Goal: Information Seeking & Learning: Check status

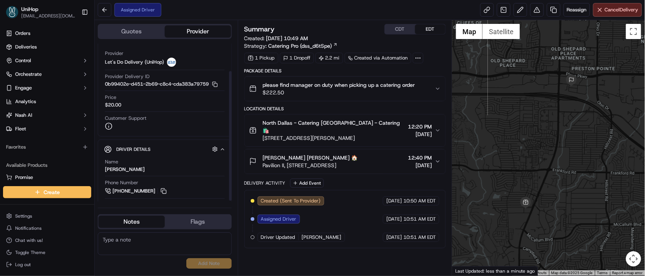
scroll to position [35, 0]
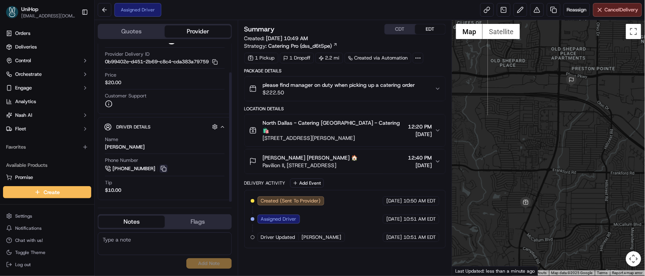
click at [161, 170] on button at bounding box center [163, 168] width 8 height 8
click at [300, 178] on button "Add Event" at bounding box center [307, 182] width 34 height 9
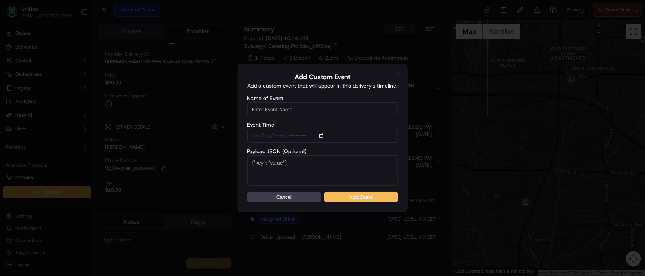
click at [308, 110] on input "Name of Event" at bounding box center [322, 109] width 151 height 14
type input "Driver Confirmed"
click at [348, 202] on button "Add Event" at bounding box center [361, 197] width 74 height 11
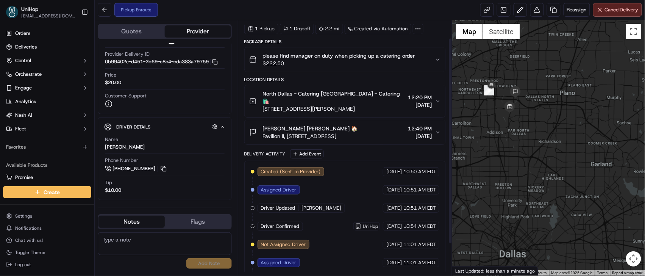
scroll to position [0, 0]
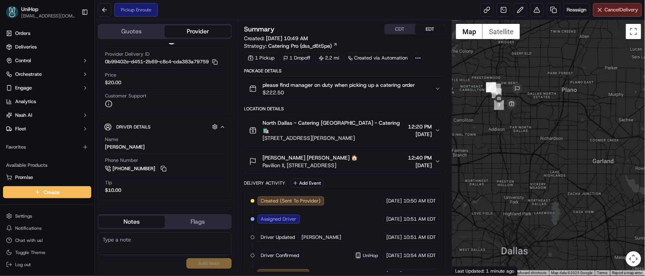
click at [570, 89] on div at bounding box center [548, 147] width 193 height 255
click at [163, 166] on button at bounding box center [163, 168] width 8 height 8
click at [400, 29] on button "CDT" at bounding box center [400, 29] width 30 height 10
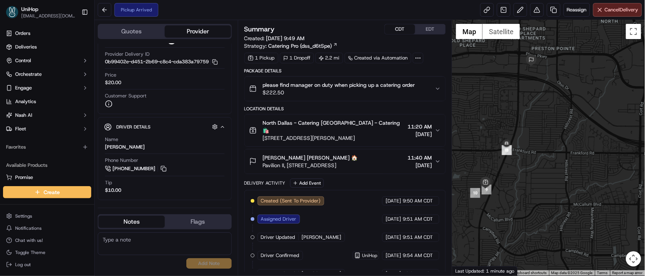
drag, startPoint x: 519, startPoint y: 104, endPoint x: 523, endPoint y: 209, distance: 104.9
click at [523, 209] on div at bounding box center [548, 147] width 193 height 255
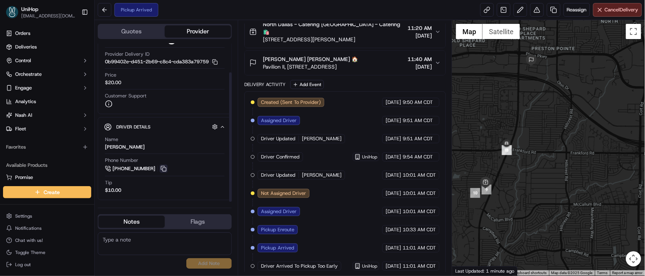
click at [166, 171] on button at bounding box center [163, 168] width 8 height 8
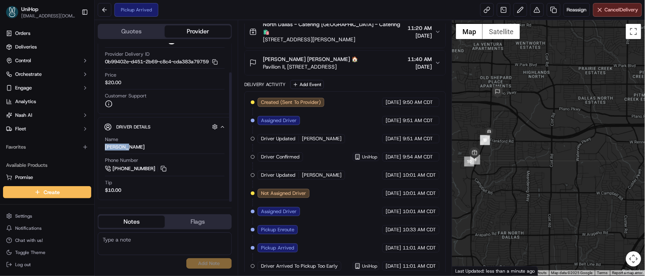
drag, startPoint x: 123, startPoint y: 149, endPoint x: 104, endPoint y: 146, distance: 19.5
click at [104, 146] on div "Name Estefany Atencio Phone Number +1 469 650 2875 Tip $10.00" at bounding box center [164, 165] width 121 height 64
copy div "Estefany"
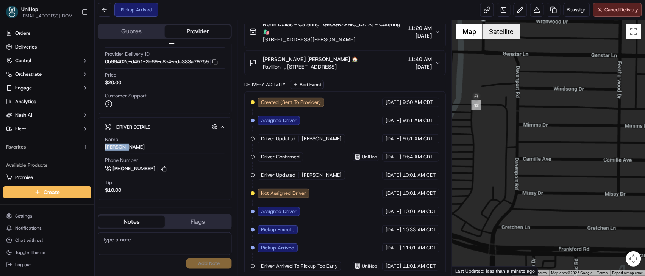
click at [491, 35] on button "Satellite" at bounding box center [500, 31] width 37 height 15
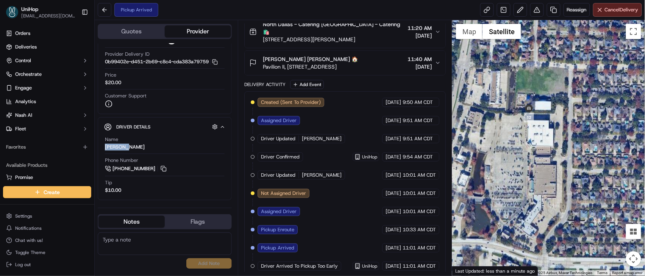
drag, startPoint x: 480, startPoint y: 91, endPoint x: 555, endPoint y: 104, distance: 75.4
click at [555, 104] on div "To navigate, press the arrow keys." at bounding box center [548, 147] width 193 height 255
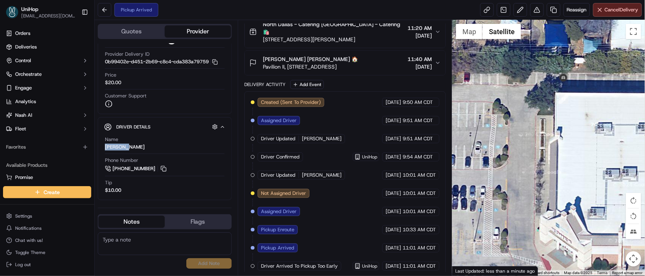
drag, startPoint x: 514, startPoint y: 122, endPoint x: 598, endPoint y: 126, distance: 83.7
click at [598, 126] on div at bounding box center [548, 147] width 193 height 255
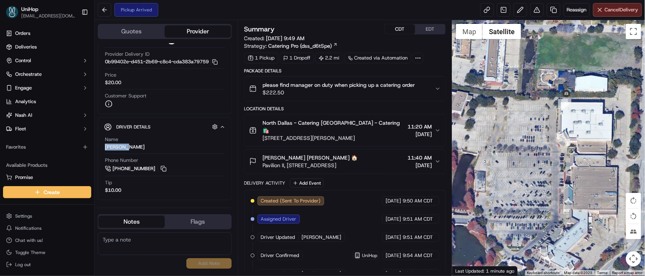
drag, startPoint x: 260, startPoint y: 131, endPoint x: 377, endPoint y: 133, distance: 117.0
click at [377, 133] on div "North Dallas - Catering North Dallas - Catering 🛍️ 17437 Preston Rd, Dallas, TX…" at bounding box center [327, 130] width 156 height 23
copy span "17437 Preston Rd, Dallas, TX 75252, USA"
drag, startPoint x: 263, startPoint y: 159, endPoint x: 391, endPoint y: 161, distance: 128.0
click at [358, 161] on span "Pavilion II, 4716 Alliance Blvd Ste 470, Plano, TX 75093, USA" at bounding box center [310, 165] width 95 height 8
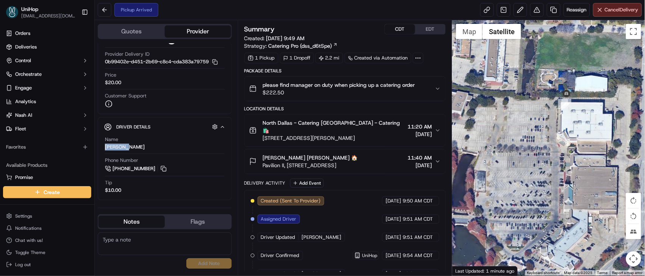
copy div "Elizabeth Duran Elizabeth Duran 🏠 Pavilion II, 4716 Alliance Blvd Ste 470, Plan…"
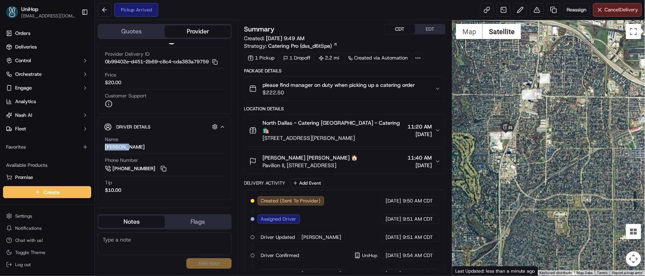
drag, startPoint x: 506, startPoint y: 182, endPoint x: 553, endPoint y: 131, distance: 69.4
click at [553, 132] on div at bounding box center [548, 147] width 193 height 255
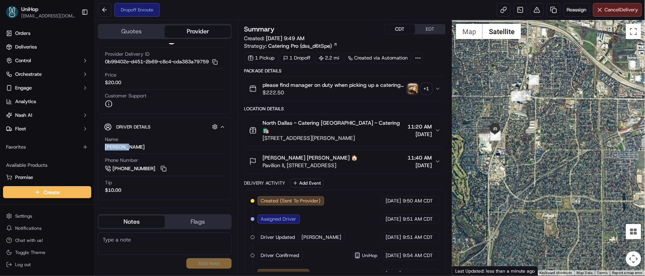
drag, startPoint x: 505, startPoint y: 104, endPoint x: 491, endPoint y: 109, distance: 15.0
click at [491, 109] on div at bounding box center [548, 147] width 193 height 255
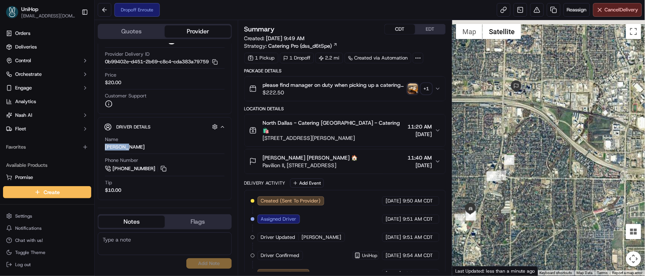
drag, startPoint x: 507, startPoint y: 73, endPoint x: 483, endPoint y: 155, distance: 84.9
click at [483, 155] on div at bounding box center [548, 147] width 193 height 255
click at [158, 168] on link "+1 469 650 2875" at bounding box center [136, 168] width 63 height 8
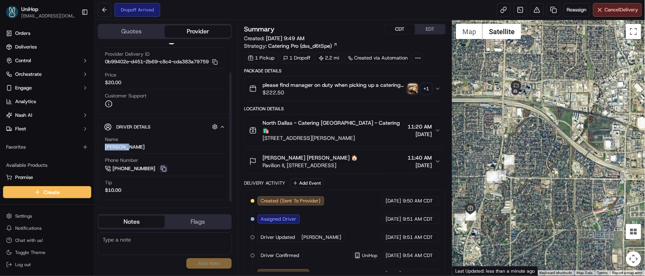
click at [164, 166] on button at bounding box center [163, 168] width 8 height 8
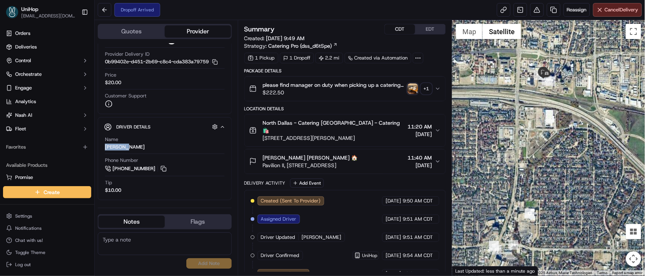
click at [413, 87] on img "button" at bounding box center [412, 88] width 11 height 11
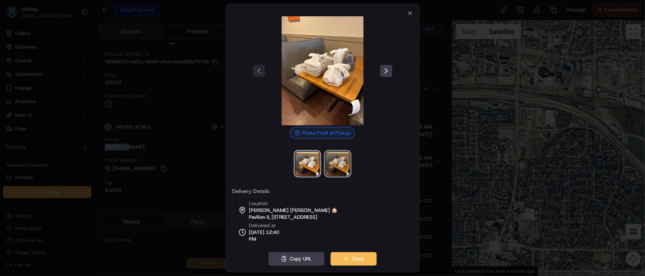
click at [326, 165] on img at bounding box center [338, 163] width 24 height 24
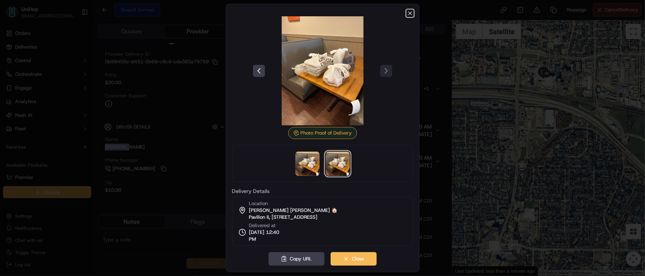
click at [408, 15] on icon "button" at bounding box center [410, 13] width 6 height 6
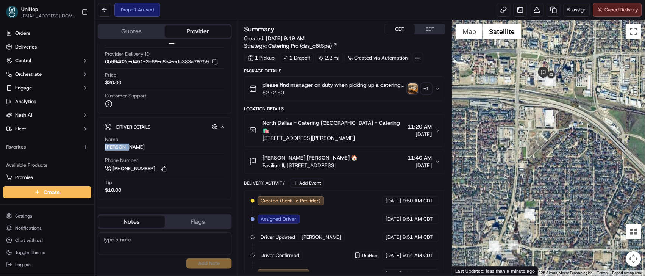
click at [413, 89] on img "button" at bounding box center [412, 88] width 11 height 11
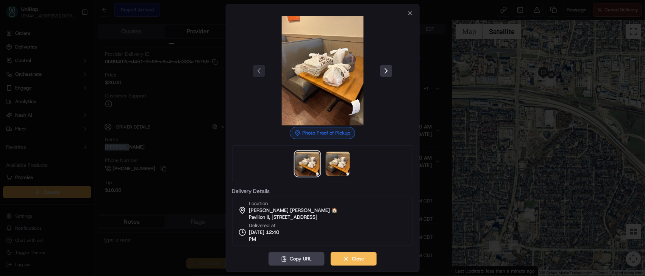
click at [391, 72] on button at bounding box center [386, 71] width 12 height 12
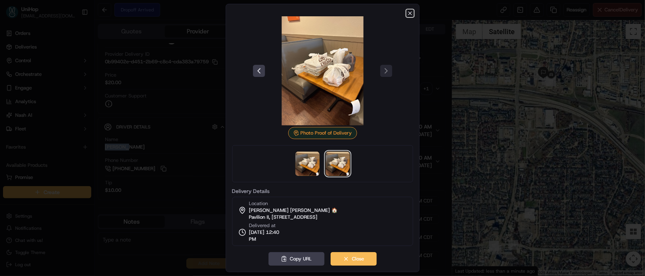
click at [407, 14] on icon "button" at bounding box center [410, 13] width 6 height 6
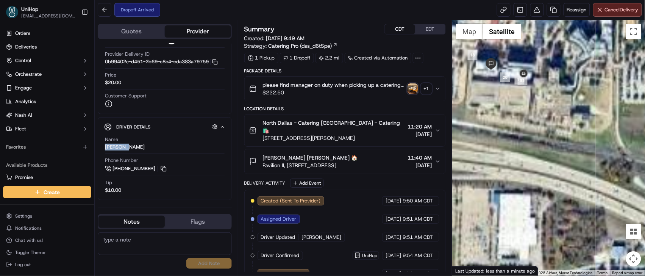
click at [358, 154] on div "Elizabeth Duran Elizabeth Duran 🏠" at bounding box center [310, 158] width 95 height 8
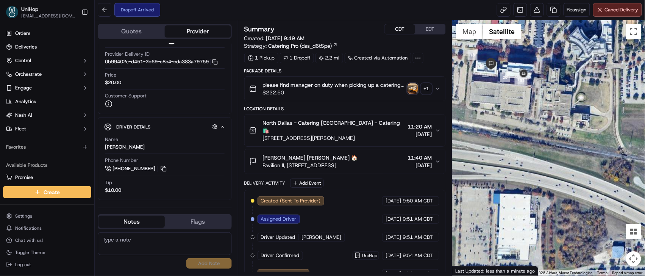
click at [358, 154] on div "Elizabeth Duran Elizabeth Duran 🏠" at bounding box center [310, 158] width 95 height 8
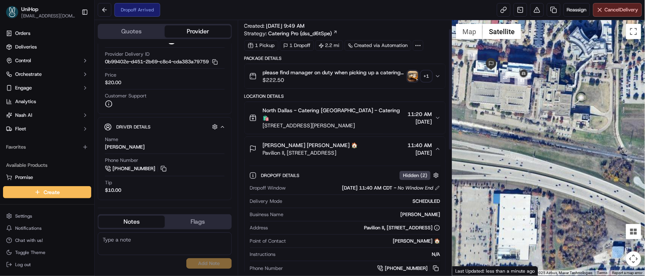
scroll to position [19, 0]
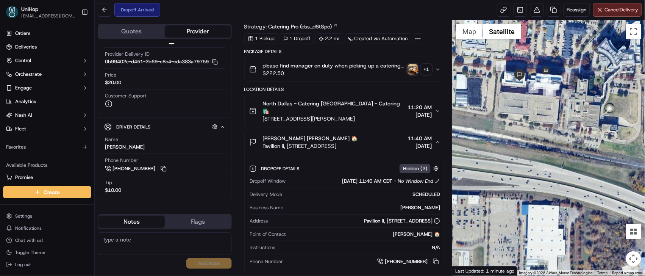
drag, startPoint x: 500, startPoint y: 59, endPoint x: 529, endPoint y: 70, distance: 31.5
click at [529, 70] on div at bounding box center [548, 147] width 193 height 255
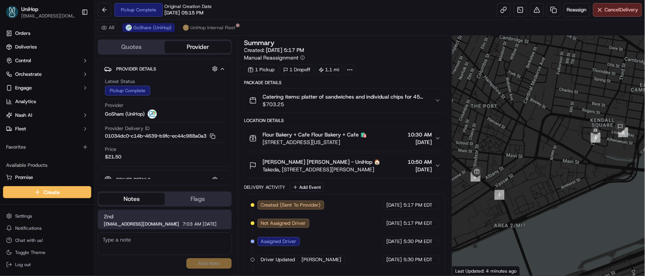
click at [342, 170] on span "Takeda, 500 Kendall St, Cambridge, MA 02142, USA" at bounding box center [322, 169] width 118 height 8
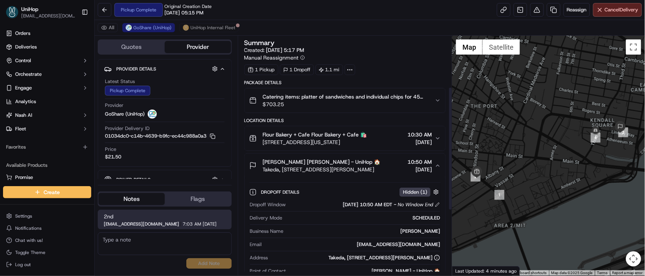
scroll to position [99, 0]
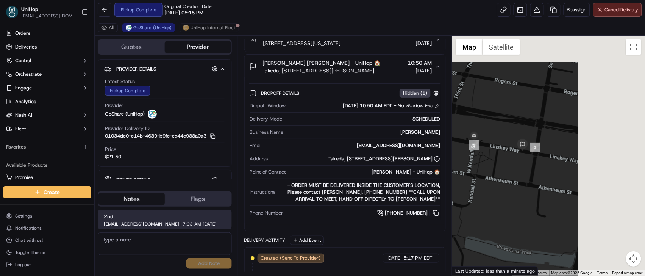
drag, startPoint x: 622, startPoint y: 132, endPoint x: 490, endPoint y: 167, distance: 136.8
click at [490, 167] on div at bounding box center [548, 156] width 193 height 240
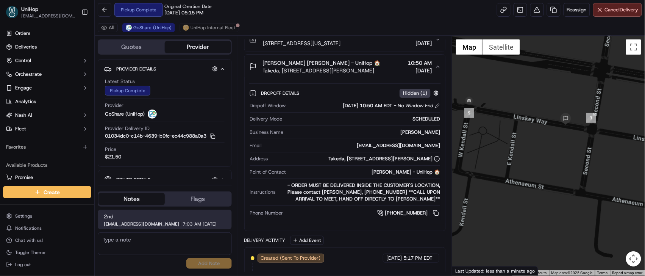
drag, startPoint x: 502, startPoint y: 161, endPoint x: 575, endPoint y: 123, distance: 81.8
click at [575, 123] on div at bounding box center [548, 156] width 193 height 240
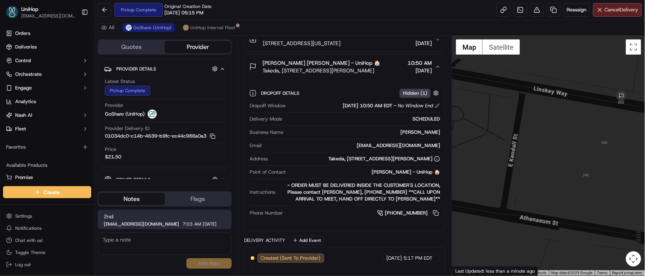
drag, startPoint x: 531, startPoint y: 135, endPoint x: 545, endPoint y: 128, distance: 15.1
click at [545, 128] on div at bounding box center [548, 156] width 193 height 240
drag, startPoint x: 313, startPoint y: 159, endPoint x: 431, endPoint y: 159, distance: 117.7
click at [431, 159] on div "Takeda, 500 Kendall St, Cambridge, MA 02142, USA" at bounding box center [384, 158] width 112 height 7
copy div "Takeda, 500 Kendall St, Cambridge, MA 02142, USA"
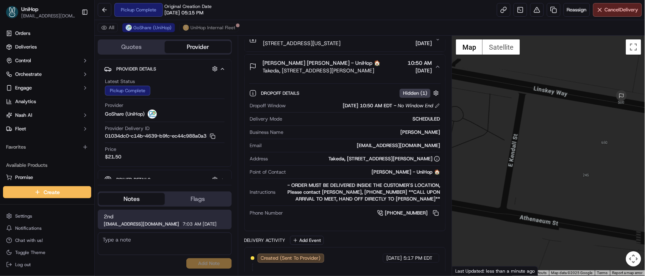
click at [438, 213] on button at bounding box center [436, 213] width 8 height 8
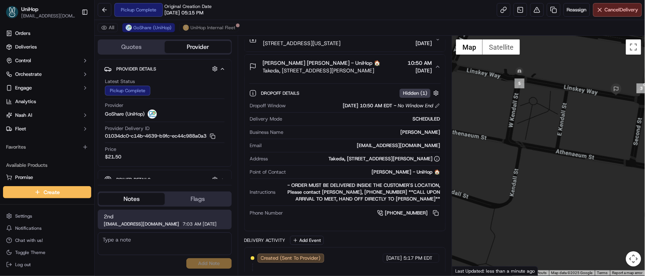
drag, startPoint x: 555, startPoint y: 133, endPoint x: 572, endPoint y: 112, distance: 26.6
click at [572, 112] on div at bounding box center [548, 156] width 193 height 240
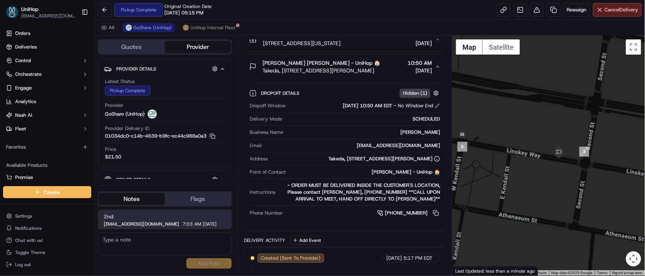
drag, startPoint x: 556, startPoint y: 121, endPoint x: 497, endPoint y: 185, distance: 87.4
click at [497, 185] on div at bounding box center [548, 156] width 193 height 240
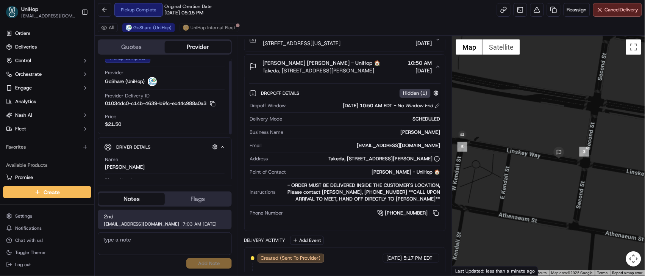
scroll to position [76, 0]
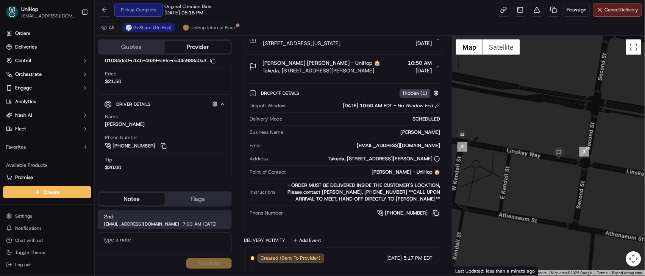
click at [438, 213] on button at bounding box center [436, 213] width 8 height 8
click at [437, 42] on icon "button" at bounding box center [438, 39] width 6 height 6
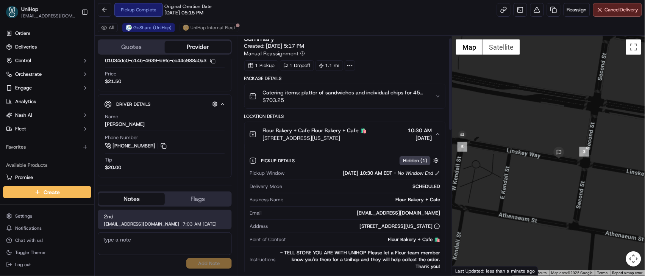
scroll to position [89, 0]
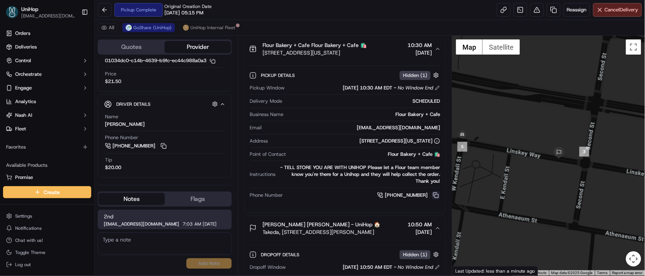
click at [436, 197] on button at bounding box center [436, 195] width 8 height 8
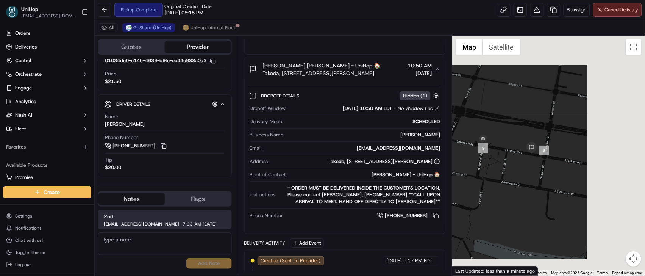
scroll to position [341, 0]
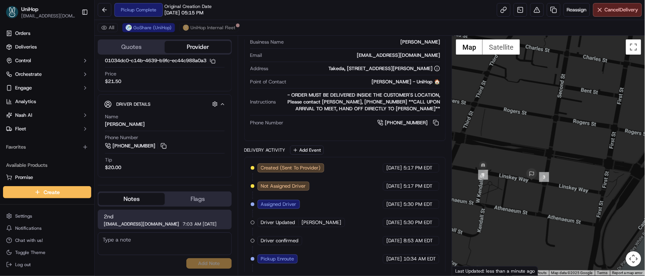
drag, startPoint x: 498, startPoint y: 125, endPoint x: 498, endPoint y: 156, distance: 31.0
click at [498, 156] on div at bounding box center [548, 156] width 193 height 240
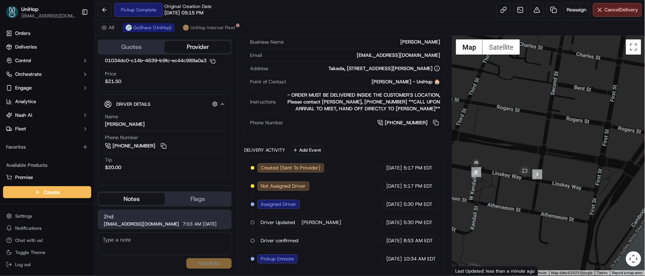
drag, startPoint x: 497, startPoint y: 159, endPoint x: 490, endPoint y: 156, distance: 8.0
click at [490, 156] on div at bounding box center [548, 156] width 193 height 240
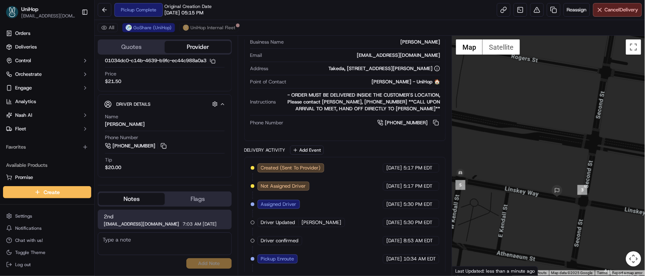
drag, startPoint x: 333, startPoint y: 71, endPoint x: 433, endPoint y: 70, distance: 100.3
click at [433, 70] on div "Takeda, 500 Kendall St, Cambridge, MA 02142, USA" at bounding box center [384, 68] width 112 height 7
copy div "500 Kendall St, Cambridge, MA 02142, USA"
click at [435, 122] on button at bounding box center [436, 122] width 8 height 8
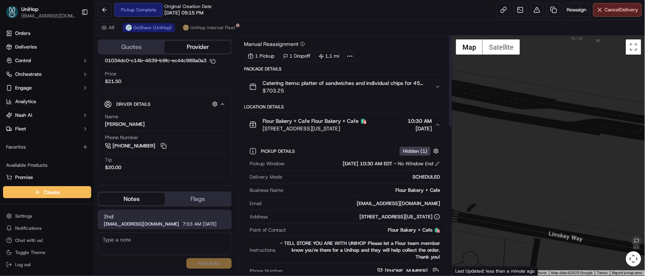
scroll to position [0, 0]
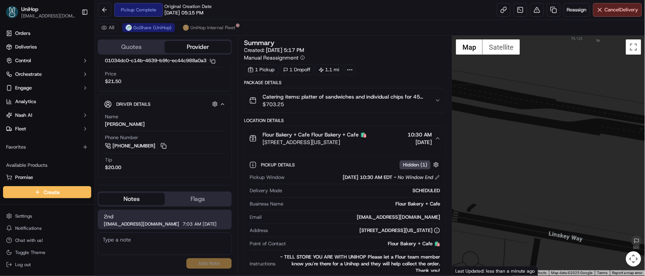
click at [439, 139] on icon "button" at bounding box center [437, 138] width 3 height 2
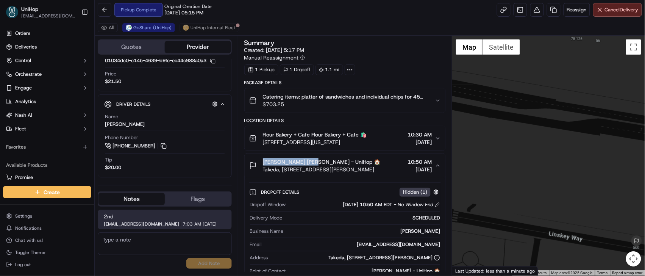
drag, startPoint x: 263, startPoint y: 162, endPoint x: 308, endPoint y: 163, distance: 45.8
click at [308, 163] on span "Jessica Scheneider Jessica Scheneider - UniHop 🏠" at bounding box center [322, 162] width 118 height 8
copy span "Jessica Scheneider"
click at [126, 234] on textarea at bounding box center [165, 243] width 134 height 23
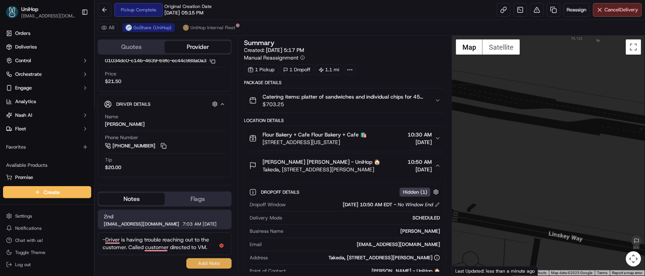
type textarea "-Driver is having trouble reaching out to the customer. Called customer directe…"
click at [203, 267] on button "Add Note" at bounding box center [208, 263] width 45 height 11
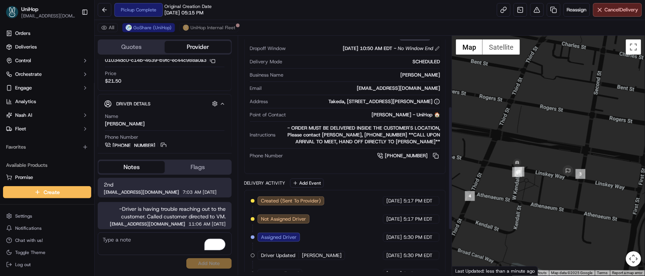
scroll to position [160, 0]
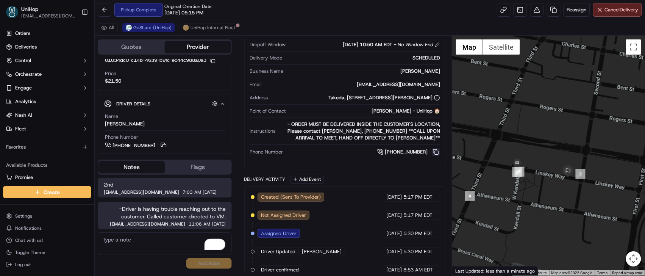
click at [433, 153] on button at bounding box center [436, 152] width 8 height 8
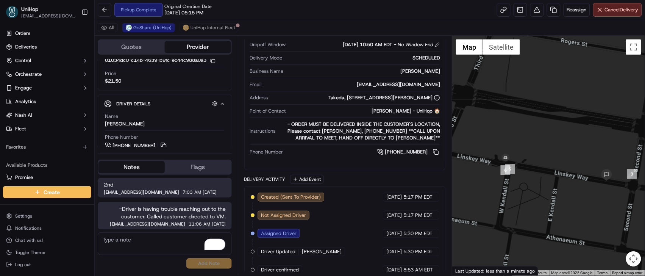
drag, startPoint x: 520, startPoint y: 154, endPoint x: 550, endPoint y: 125, distance: 41.2
click at [550, 125] on div at bounding box center [548, 156] width 193 height 240
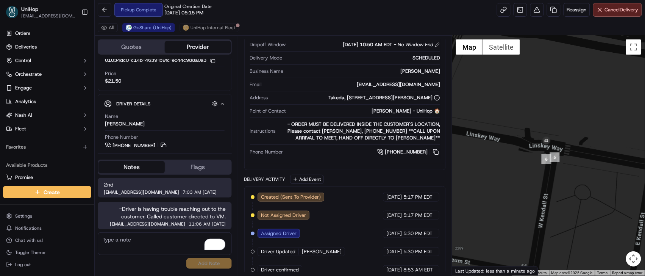
drag, startPoint x: 514, startPoint y: 143, endPoint x: 563, endPoint y: 104, distance: 62.3
click at [563, 104] on div at bounding box center [548, 156] width 193 height 240
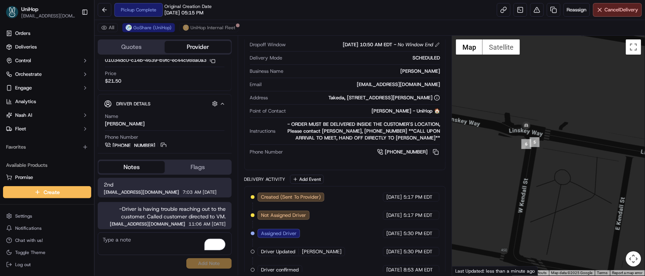
drag, startPoint x: 581, startPoint y: 133, endPoint x: 559, endPoint y: 117, distance: 27.6
click at [559, 117] on div at bounding box center [548, 156] width 193 height 240
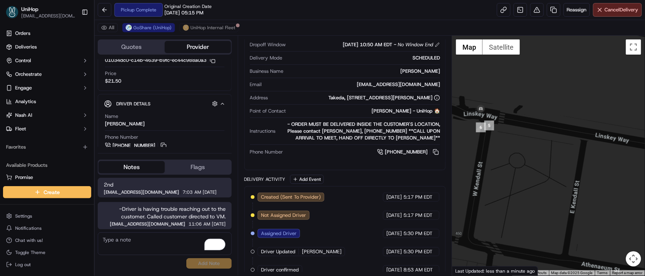
drag, startPoint x: 559, startPoint y: 116, endPoint x: 511, endPoint y: 99, distance: 51.1
click at [511, 99] on div at bounding box center [548, 156] width 193 height 240
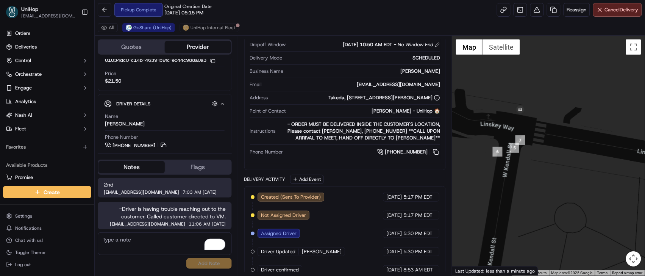
drag, startPoint x: 501, startPoint y: 156, endPoint x: 517, endPoint y: 192, distance: 39.7
click at [517, 192] on div at bounding box center [548, 156] width 193 height 240
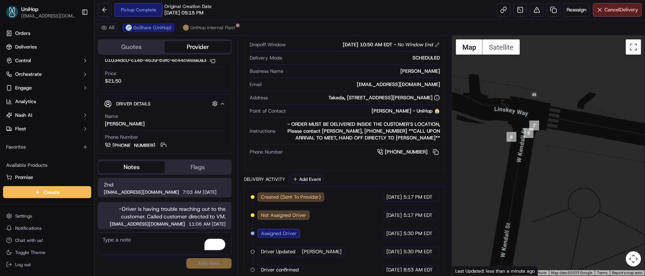
drag, startPoint x: 496, startPoint y: 116, endPoint x: 512, endPoint y: 101, distance: 21.4
click at [512, 101] on div at bounding box center [548, 156] width 193 height 240
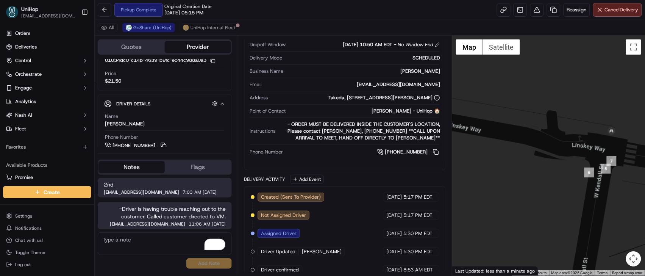
click at [474, 73] on div at bounding box center [548, 156] width 193 height 240
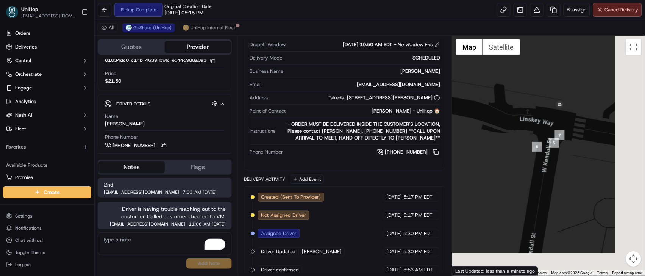
drag, startPoint x: 544, startPoint y: 124, endPoint x: 532, endPoint y: 115, distance: 14.6
click at [532, 115] on div at bounding box center [548, 156] width 193 height 240
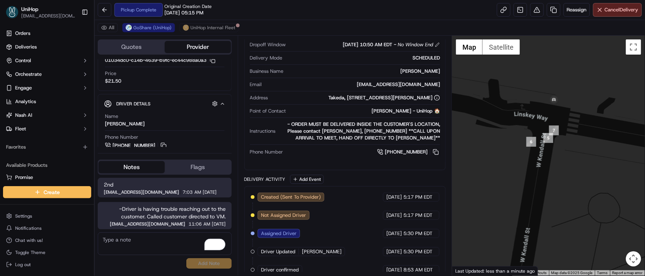
drag, startPoint x: 538, startPoint y: 115, endPoint x: 531, endPoint y: 110, distance: 8.6
click at [531, 110] on div at bounding box center [548, 156] width 193 height 240
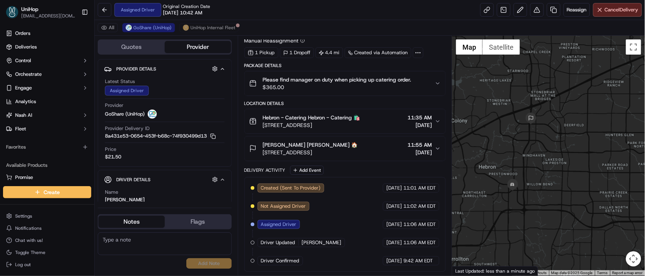
scroll to position [53, 0]
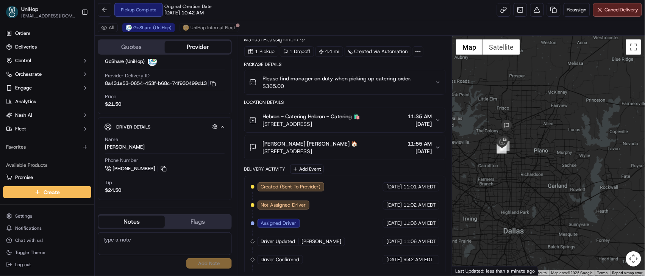
drag, startPoint x: 500, startPoint y: 113, endPoint x: 500, endPoint y: 109, distance: 3.8
click at [500, 109] on div at bounding box center [548, 156] width 193 height 240
click at [165, 167] on button at bounding box center [163, 168] width 8 height 8
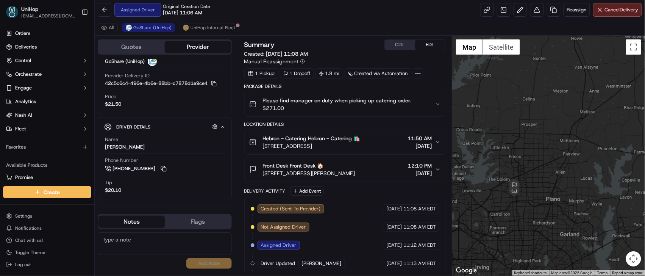
drag, startPoint x: 500, startPoint y: 100, endPoint x: 493, endPoint y: 183, distance: 83.5
click at [493, 183] on div at bounding box center [548, 156] width 193 height 240
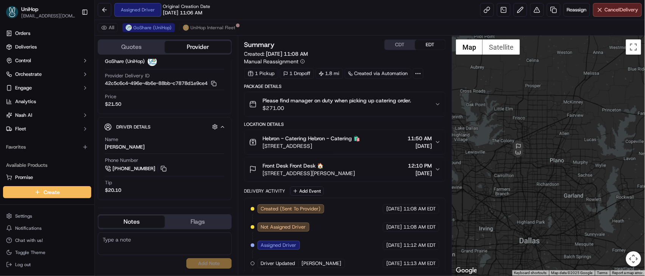
drag, startPoint x: 514, startPoint y: 143, endPoint x: 517, endPoint y: 107, distance: 36.5
click at [517, 107] on div at bounding box center [548, 156] width 193 height 240
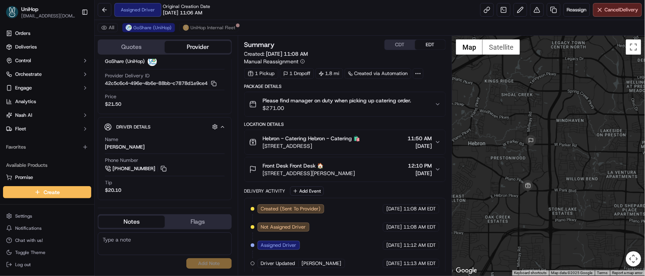
drag, startPoint x: 517, startPoint y: 153, endPoint x: 522, endPoint y: 104, distance: 49.5
click at [522, 104] on div at bounding box center [548, 156] width 193 height 240
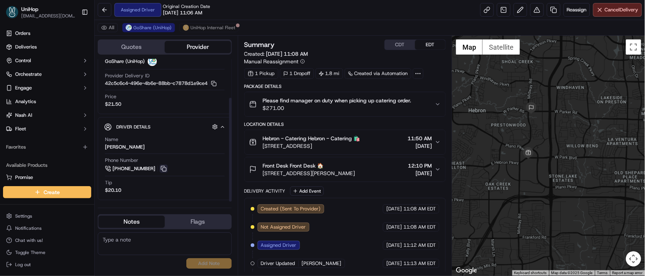
click at [165, 167] on button at bounding box center [163, 168] width 8 height 8
click at [167, 170] on button at bounding box center [163, 168] width 8 height 8
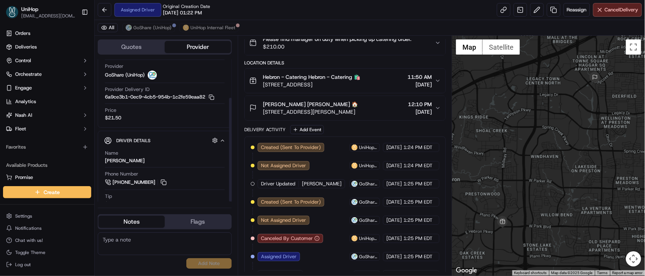
scroll to position [53, 0]
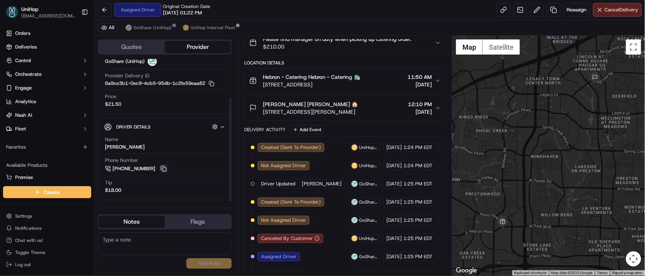
click at [160, 168] on button at bounding box center [163, 168] width 8 height 8
click at [146, 31] on button "GoShare (UniHop)" at bounding box center [148, 27] width 53 height 9
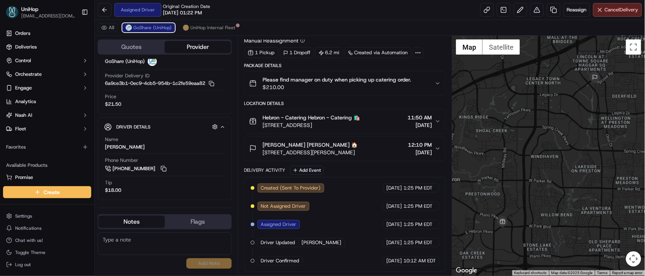
scroll to position [22, 0]
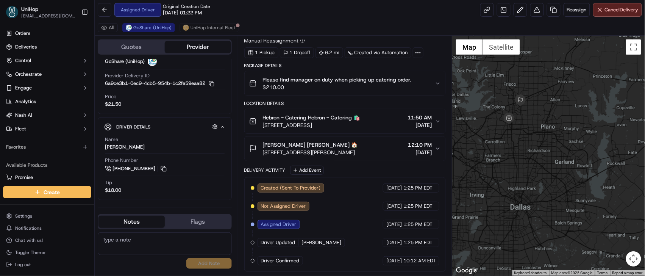
drag, startPoint x: 578, startPoint y: 146, endPoint x: 319, endPoint y: 0, distance: 296.9
click at [507, 96] on div at bounding box center [548, 156] width 193 height 240
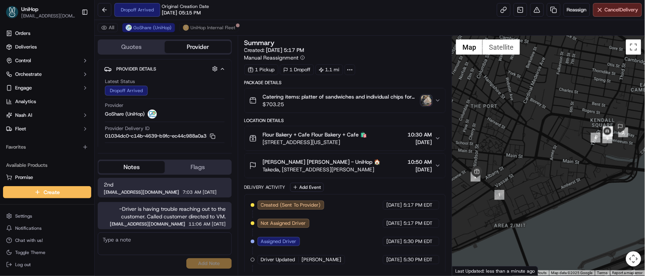
click at [428, 99] on img "button" at bounding box center [426, 100] width 11 height 11
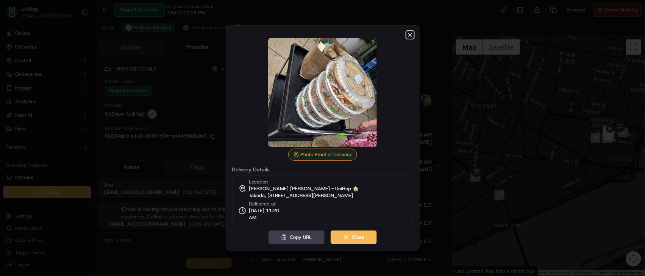
click at [410, 33] on icon "button" at bounding box center [410, 35] width 6 height 6
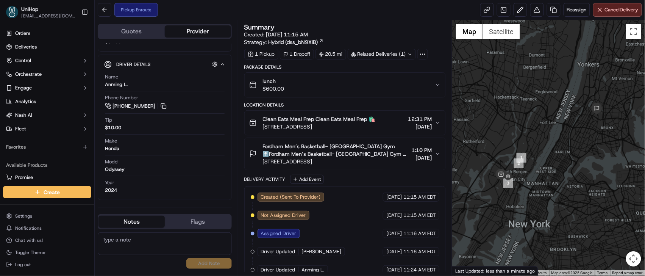
click at [510, 98] on div at bounding box center [548, 147] width 193 height 255
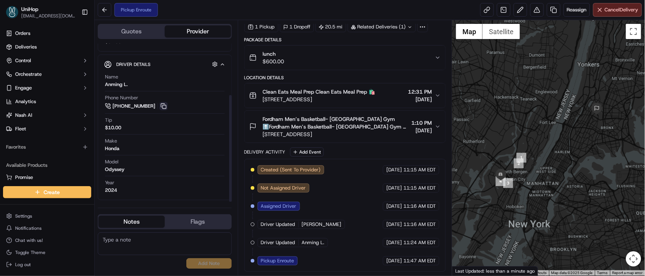
click at [162, 109] on button at bounding box center [163, 106] width 8 height 8
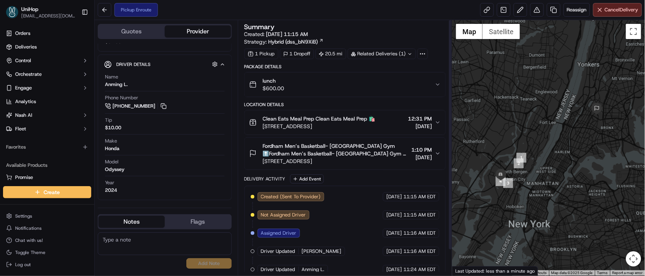
scroll to position [0, 0]
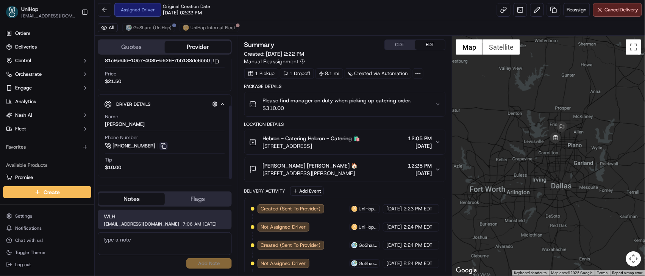
click at [161, 145] on button at bounding box center [163, 146] width 8 height 8
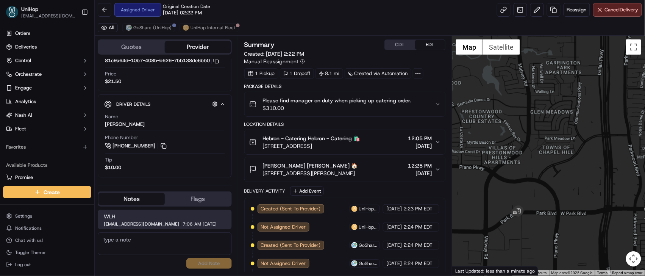
drag, startPoint x: 556, startPoint y: 189, endPoint x: 570, endPoint y: 115, distance: 74.7
click at [570, 117] on div at bounding box center [548, 156] width 193 height 240
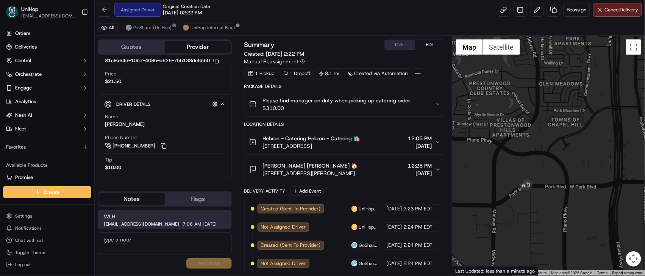
drag, startPoint x: 530, startPoint y: 170, endPoint x: 550, endPoint y: 105, distance: 67.8
click at [550, 105] on div at bounding box center [548, 156] width 193 height 240
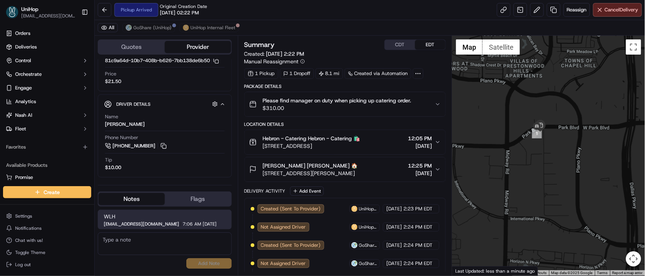
click at [391, 47] on button "CDT" at bounding box center [400, 45] width 30 height 10
click at [430, 45] on button "EDT" at bounding box center [430, 45] width 30 height 10
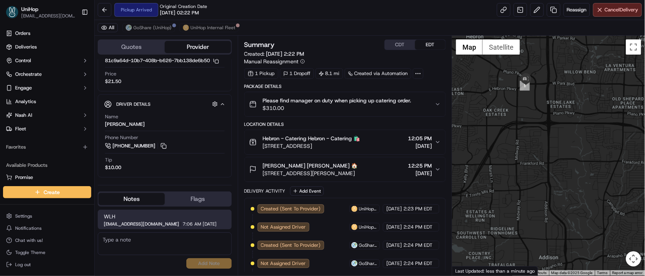
drag, startPoint x: 556, startPoint y: 171, endPoint x: 491, endPoint y: 92, distance: 102.8
click at [491, 91] on div at bounding box center [548, 156] width 193 height 240
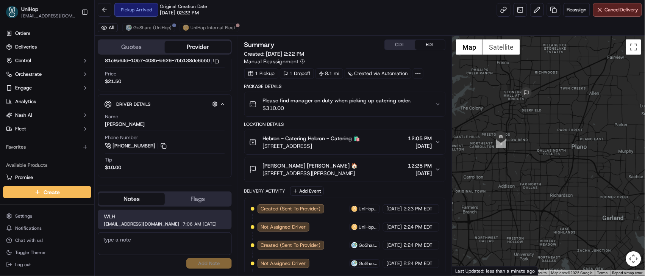
drag, startPoint x: 563, startPoint y: 101, endPoint x: 527, endPoint y: 125, distance: 43.4
click at [527, 125] on div at bounding box center [548, 156] width 193 height 240
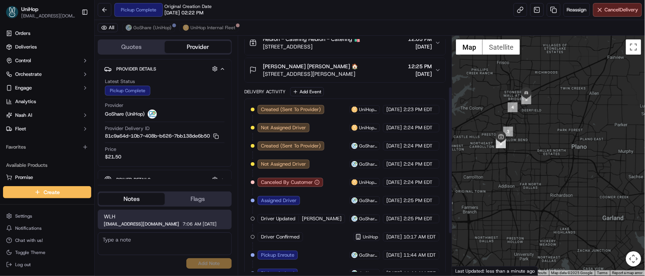
scroll to position [0, 0]
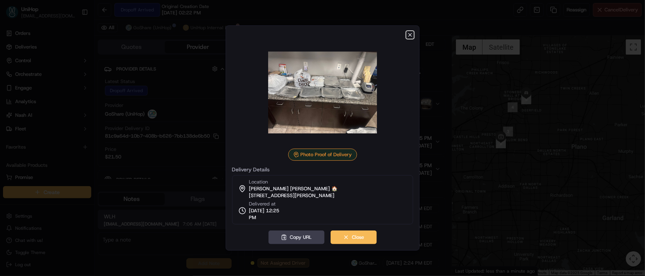
click at [409, 34] on icon "button" at bounding box center [409, 34] width 3 height 3
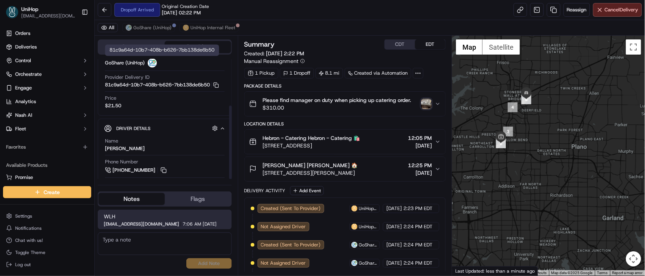
scroll to position [76, 0]
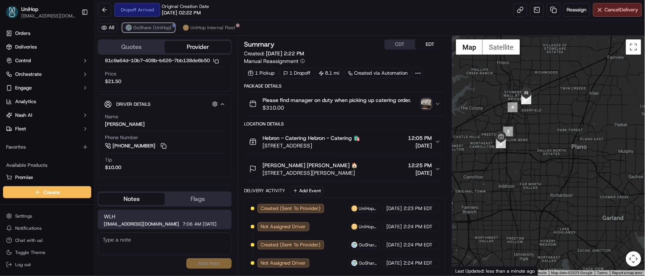
click at [142, 30] on span "GoShare (UniHop)" at bounding box center [152, 28] width 38 height 6
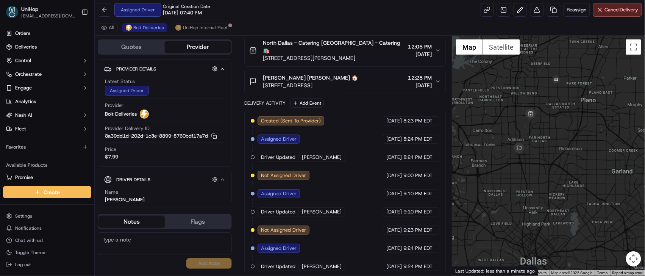
drag, startPoint x: 577, startPoint y: 86, endPoint x: 540, endPoint y: 83, distance: 37.3
click at [540, 83] on div at bounding box center [548, 156] width 193 height 240
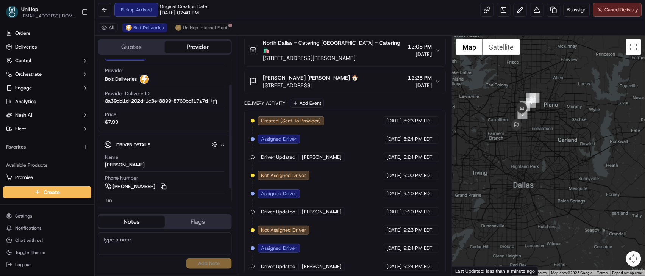
scroll to position [53, 0]
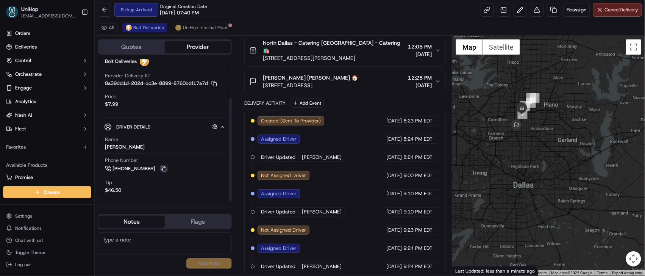
click at [162, 171] on button at bounding box center [163, 168] width 8 height 8
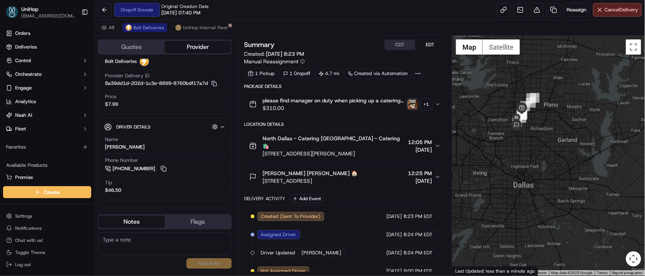
click at [410, 102] on img "button" at bounding box center [412, 104] width 11 height 11
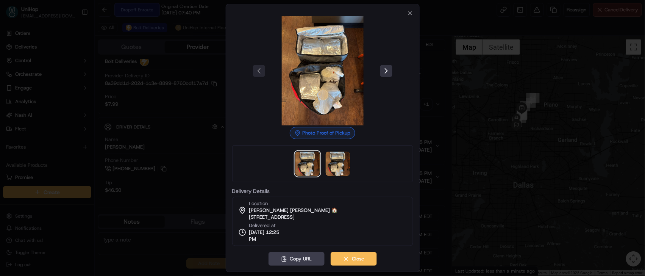
click at [387, 69] on button at bounding box center [386, 71] width 12 height 12
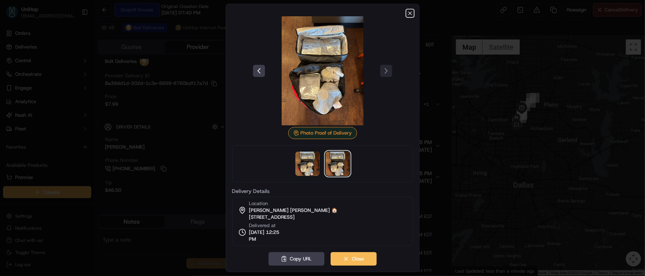
click at [408, 14] on icon "button" at bounding box center [410, 13] width 6 height 6
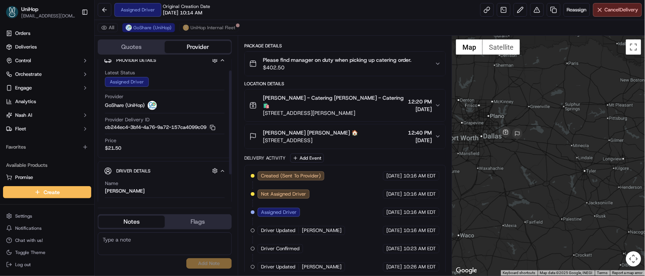
scroll to position [26, 0]
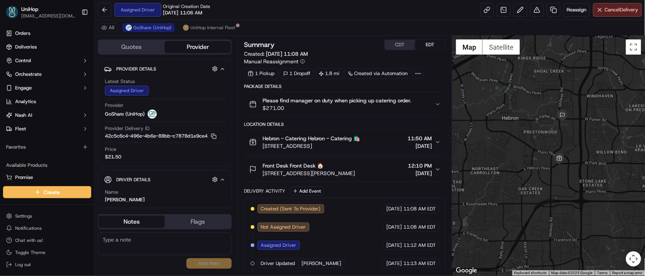
drag, startPoint x: 508, startPoint y: 153, endPoint x: 497, endPoint y: 125, distance: 30.3
click at [497, 125] on div at bounding box center [548, 156] width 193 height 240
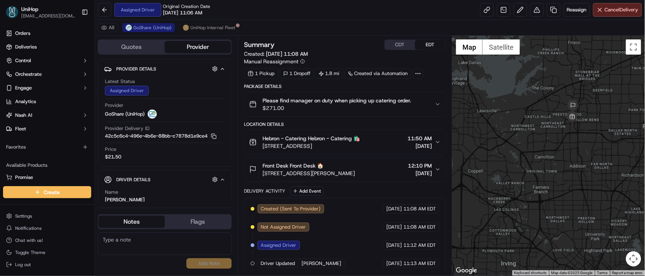
drag, startPoint x: 599, startPoint y: 101, endPoint x: 576, endPoint y: 183, distance: 85.1
click at [576, 183] on div at bounding box center [548, 156] width 193 height 240
drag, startPoint x: 609, startPoint y: 123, endPoint x: 562, endPoint y: 173, distance: 68.6
click at [562, 173] on div at bounding box center [548, 156] width 193 height 240
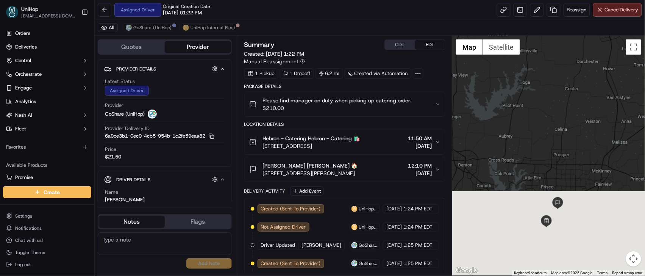
drag, startPoint x: 522, startPoint y: 165, endPoint x: 494, endPoint y: 184, distance: 34.5
click at [469, 63] on div at bounding box center [548, 156] width 193 height 240
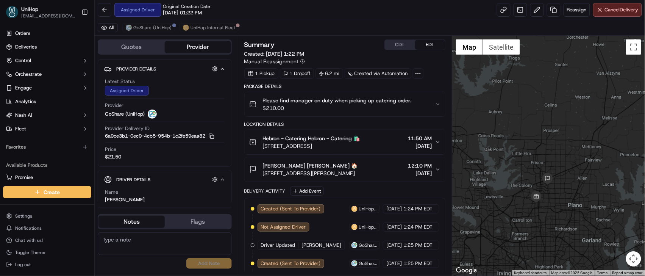
drag, startPoint x: 494, startPoint y: 184, endPoint x: 483, endPoint y: 132, distance: 53.7
click at [483, 132] on div at bounding box center [548, 156] width 193 height 240
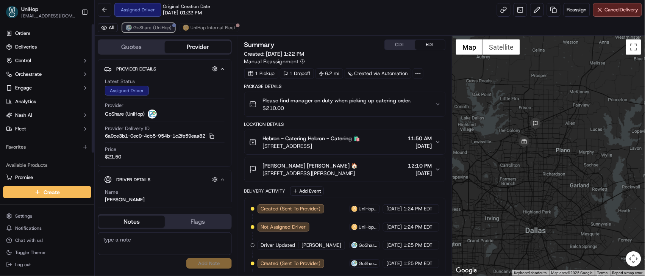
click at [137, 29] on span "GoShare (UniHop)" at bounding box center [152, 28] width 38 height 6
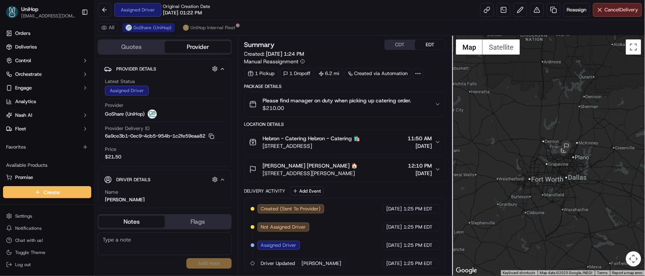
drag, startPoint x: 531, startPoint y: 132, endPoint x: 578, endPoint y: 183, distance: 69.7
click at [578, 183] on div at bounding box center [548, 156] width 193 height 240
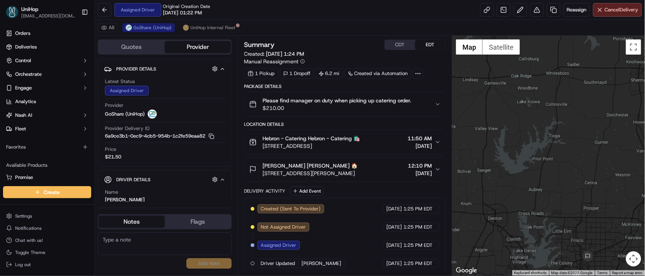
drag, startPoint x: 536, startPoint y: 193, endPoint x: 513, endPoint y: 106, distance: 90.3
click at [513, 106] on div at bounding box center [548, 156] width 193 height 240
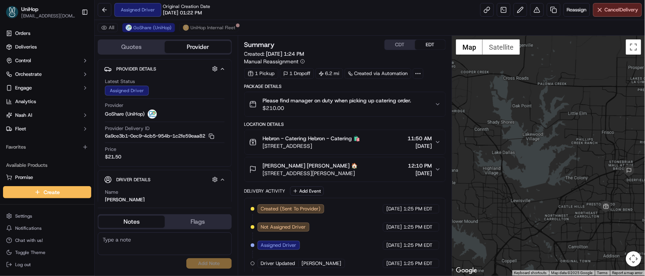
drag, startPoint x: 499, startPoint y: 162, endPoint x: 467, endPoint y: 122, distance: 51.4
click at [467, 122] on div at bounding box center [548, 156] width 193 height 240
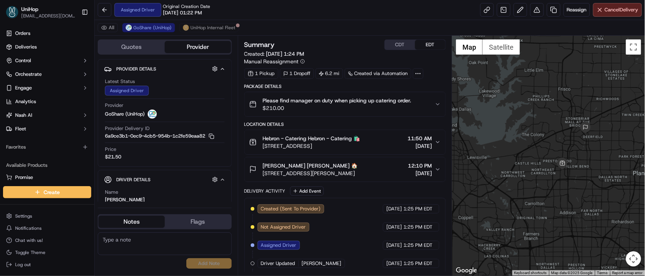
drag, startPoint x: 549, startPoint y: 145, endPoint x: 495, endPoint y: 109, distance: 64.3
click at [495, 109] on div at bounding box center [548, 156] width 193 height 240
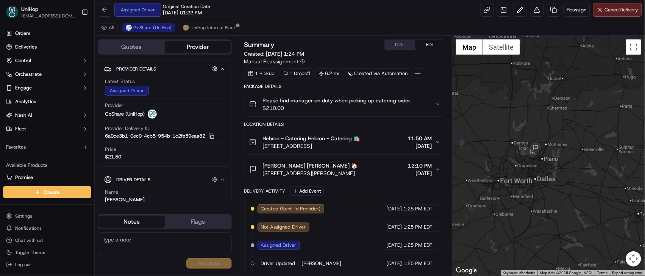
drag, startPoint x: 570, startPoint y: 195, endPoint x: 534, endPoint y: 168, distance: 44.8
click at [534, 168] on div at bounding box center [548, 156] width 193 height 240
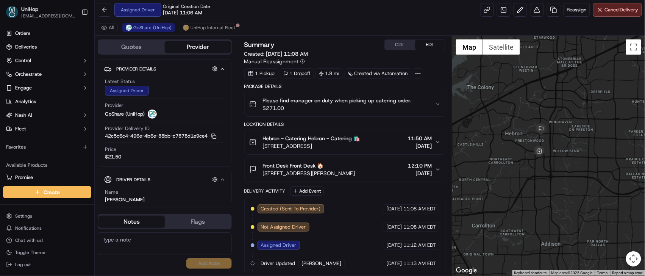
drag, startPoint x: 599, startPoint y: 140, endPoint x: 537, endPoint y: 89, distance: 80.1
click at [537, 89] on div at bounding box center [548, 156] width 193 height 240
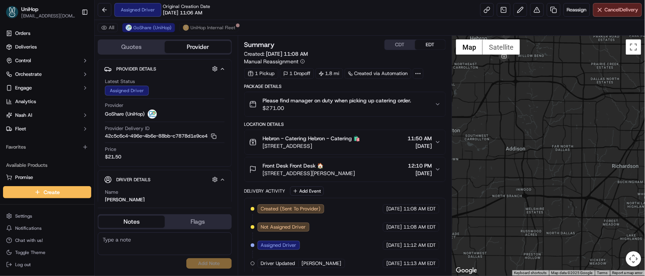
drag, startPoint x: 544, startPoint y: 89, endPoint x: 527, endPoint y: 193, distance: 106.3
click at [527, 193] on div at bounding box center [548, 156] width 193 height 240
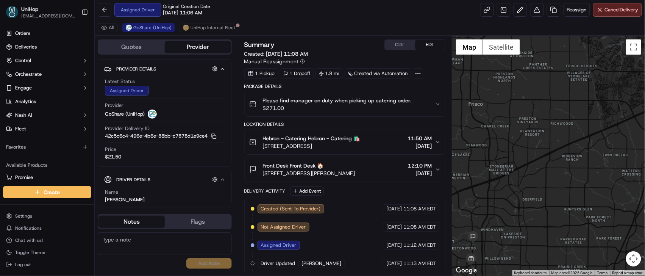
drag, startPoint x: 522, startPoint y: 154, endPoint x: 568, endPoint y: 105, distance: 67.7
click at [568, 105] on div at bounding box center [548, 156] width 193 height 240
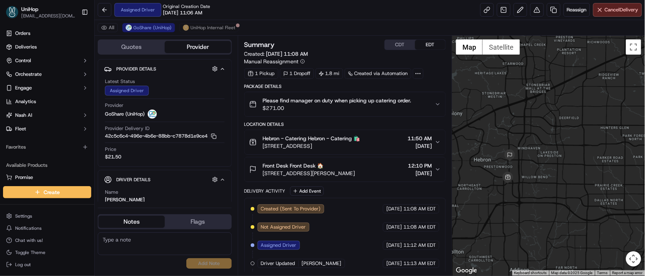
drag, startPoint x: 544, startPoint y: 170, endPoint x: 570, endPoint y: 164, distance: 26.3
click at [570, 164] on div at bounding box center [548, 156] width 193 height 240
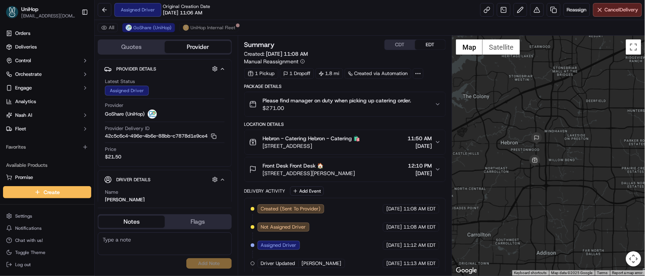
drag, startPoint x: 561, startPoint y: 163, endPoint x: 581, endPoint y: 148, distance: 24.6
click at [581, 148] on div at bounding box center [548, 156] width 193 height 240
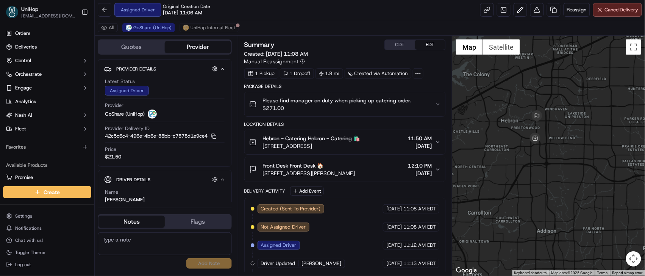
drag, startPoint x: 564, startPoint y: 119, endPoint x: 555, endPoint y: 105, distance: 17.2
click at [555, 105] on div at bounding box center [548, 156] width 193 height 240
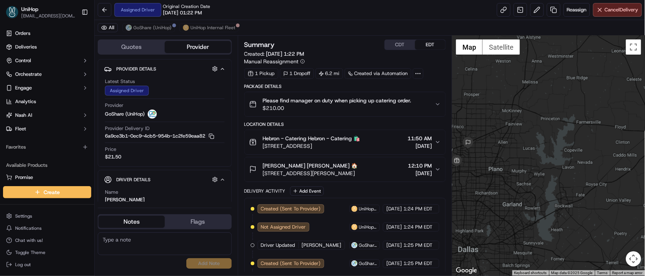
drag, startPoint x: 532, startPoint y: 150, endPoint x: 612, endPoint y: 121, distance: 84.8
click at [612, 121] on div at bounding box center [548, 156] width 193 height 240
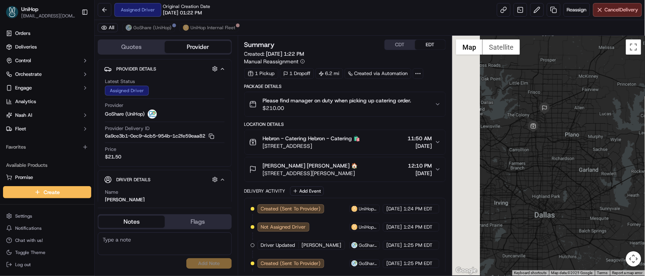
drag, startPoint x: 534, startPoint y: 145, endPoint x: 614, endPoint y: 104, distance: 89.7
click at [617, 107] on div at bounding box center [548, 156] width 193 height 240
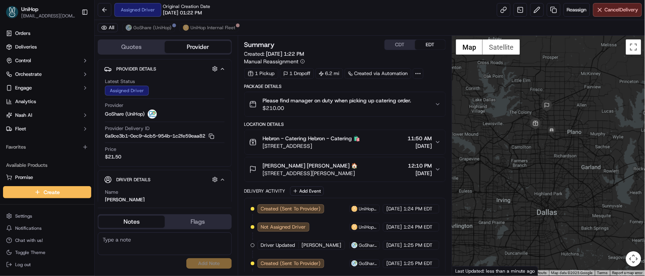
click at [155, 242] on textarea at bounding box center [165, 243] width 134 height 23
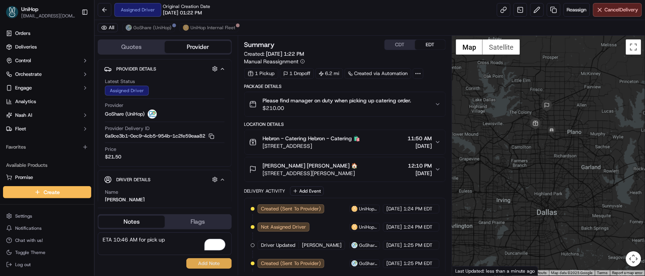
type textarea "ETA 10:46 AM for pick up"
click at [196, 260] on button "Add Note" at bounding box center [208, 263] width 45 height 11
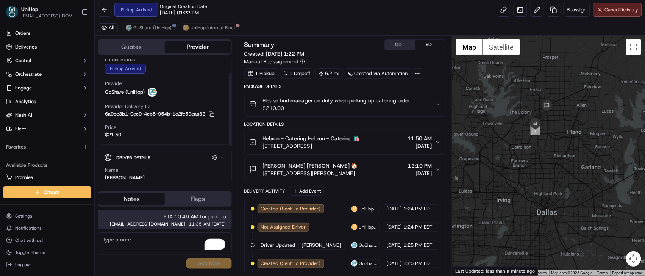
scroll to position [76, 0]
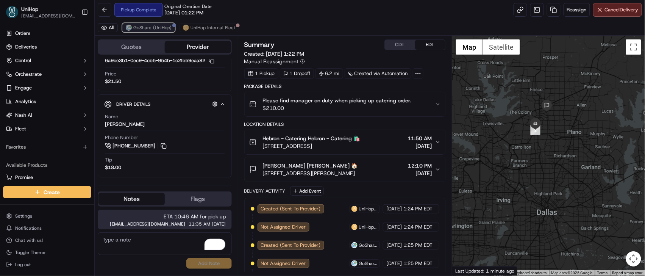
click at [159, 28] on span "GoShare (UniHop)" at bounding box center [152, 28] width 38 height 6
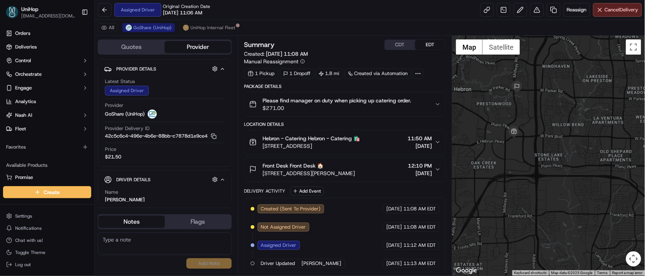
click at [403, 44] on button "CDT" at bounding box center [400, 45] width 30 height 10
click at [419, 44] on button "EDT" at bounding box center [430, 45] width 30 height 10
click at [355, 168] on div "Front Desk Front Desk 🏠" at bounding box center [309, 166] width 92 height 8
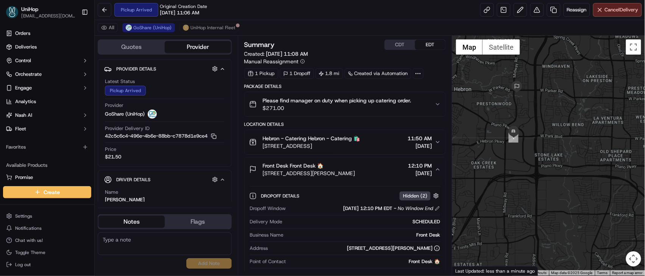
click at [358, 137] on span "Hebron - Catering Hebron - Catering 🛍️" at bounding box center [311, 138] width 97 height 8
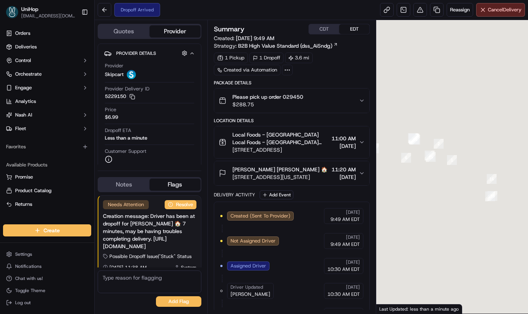
click at [137, 180] on button "Notes" at bounding box center [123, 185] width 51 height 12
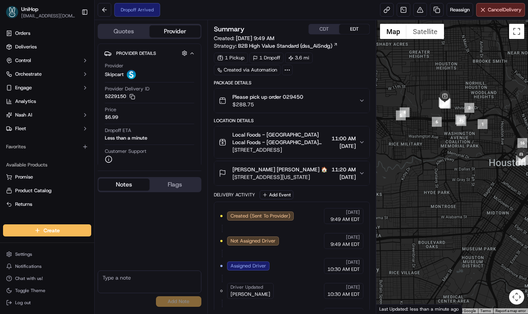
drag, startPoint x: 437, startPoint y: 123, endPoint x: 472, endPoint y: 81, distance: 54.3
click at [472, 81] on div at bounding box center [452, 167] width 152 height 294
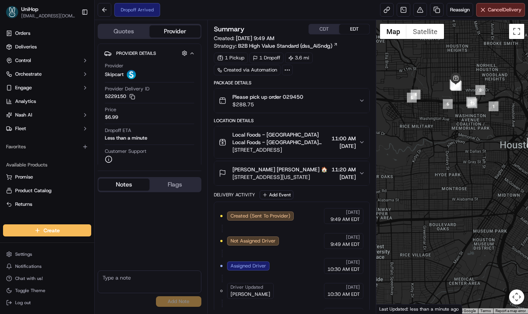
click at [291, 181] on span "[STREET_ADDRESS][US_STATE]" at bounding box center [279, 177] width 95 height 8
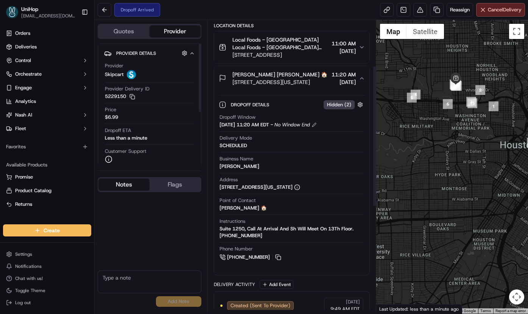
scroll to position [93, 0]
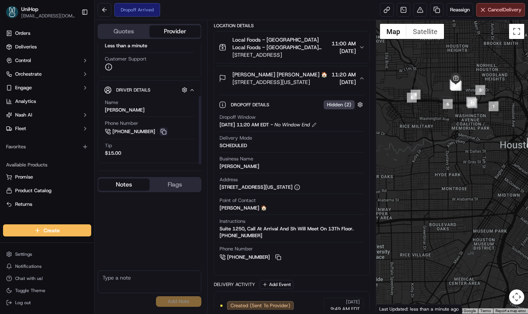
click at [161, 131] on button at bounding box center [163, 132] width 8 height 8
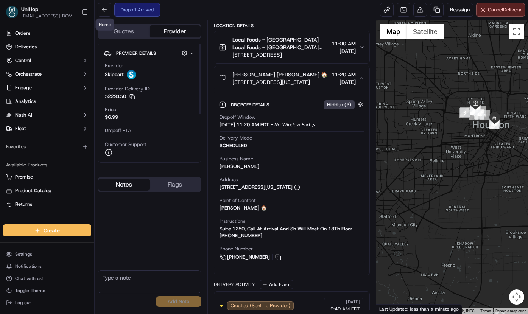
scroll to position [86, 0]
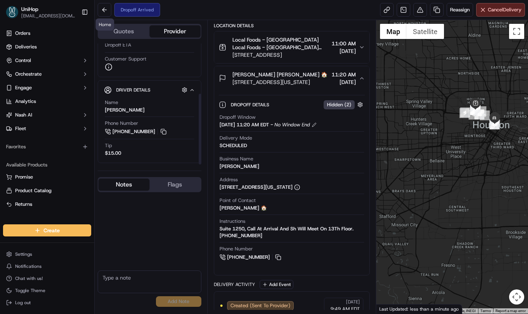
click at [158, 180] on button "Flags" at bounding box center [175, 185] width 51 height 12
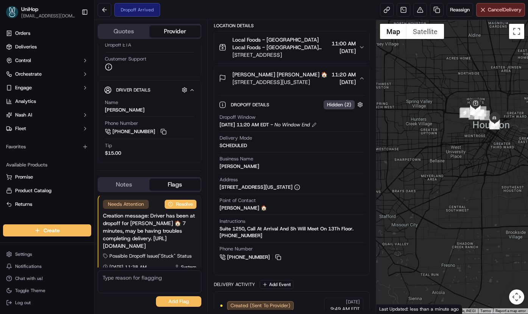
click at [112, 191] on div "Notes Flags" at bounding box center [150, 184] width 104 height 15
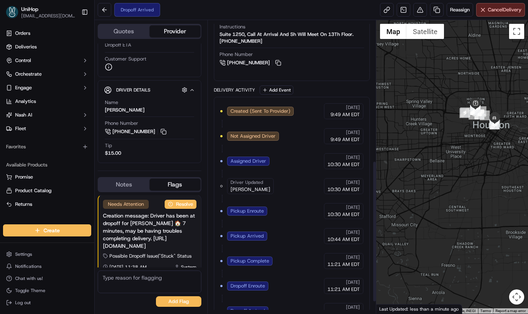
scroll to position [315, 0]
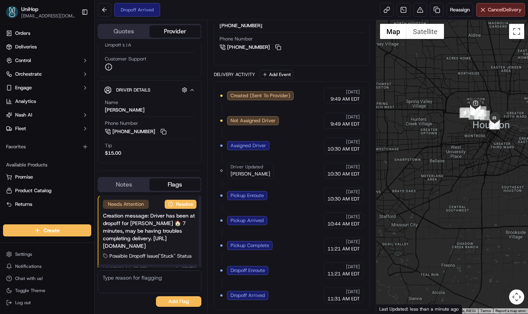
click at [122, 187] on button "Notes" at bounding box center [123, 185] width 51 height 12
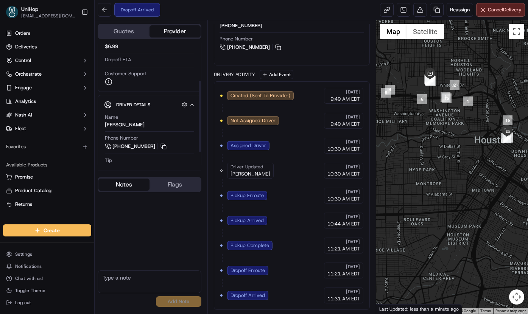
scroll to position [0, 0]
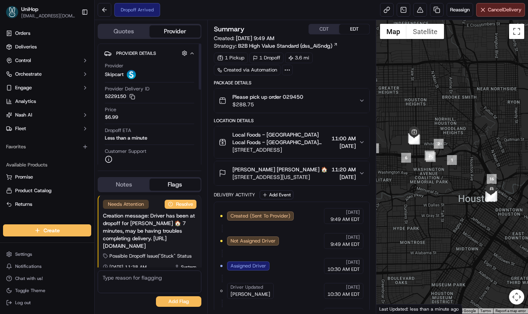
click at [136, 97] on div "Provider Delivery ID 5229150 Copy 5229150" at bounding box center [149, 93] width 89 height 14
click at [135, 97] on rect "button" at bounding box center [132, 97] width 3 height 3
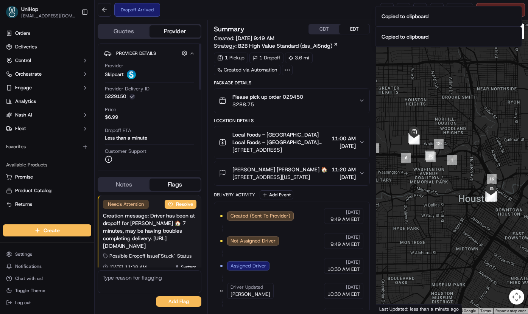
click at [135, 97] on icon "button" at bounding box center [132, 97] width 6 height 6
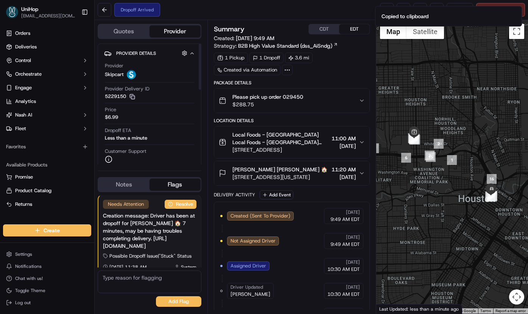
click at [125, 187] on button "Notes" at bounding box center [123, 185] width 51 height 12
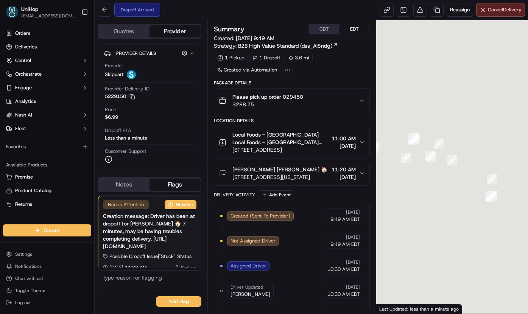
scroll to position [0, 0]
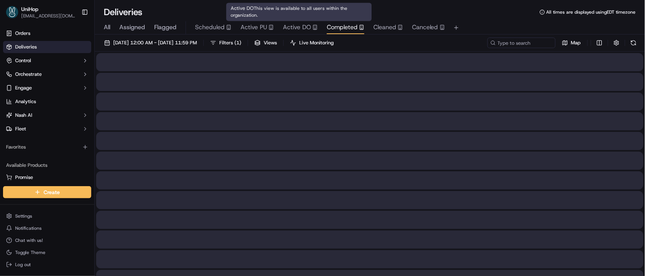
click at [334, 25] on span "Completed" at bounding box center [342, 27] width 31 height 9
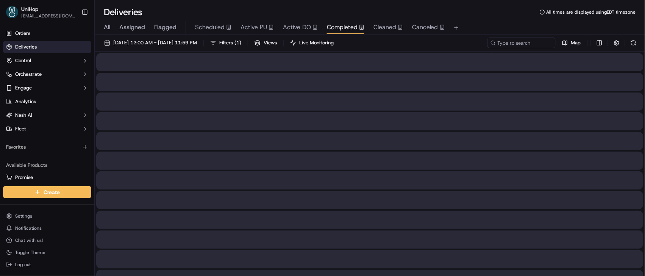
click at [253, 28] on span "Active PU" at bounding box center [253, 27] width 26 height 9
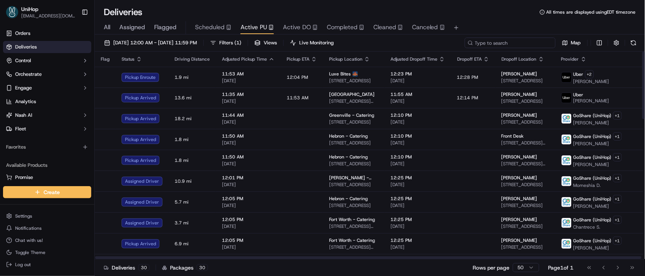
click at [516, 45] on input at bounding box center [509, 42] width 91 height 11
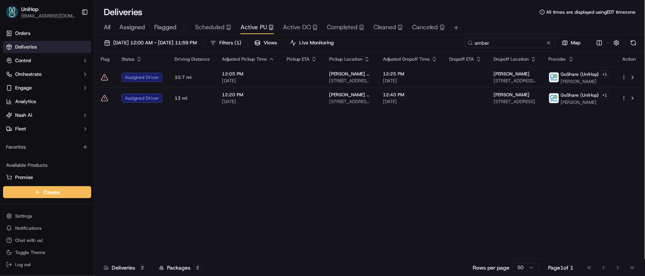
type input "amber"
click at [551, 43] on button at bounding box center [549, 43] width 8 height 8
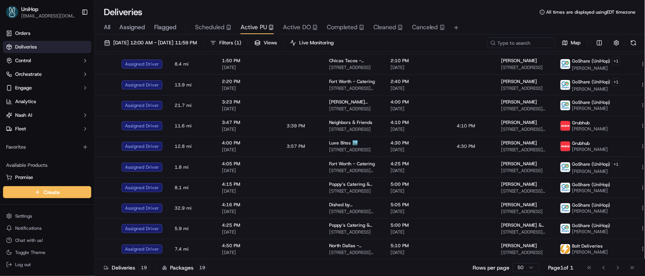
scroll to position [199, 0]
click at [337, 25] on span "Completed" at bounding box center [342, 27] width 31 height 9
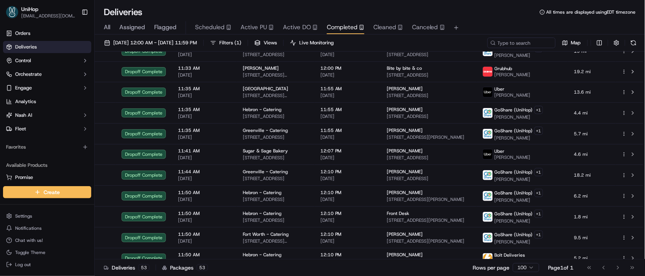
scroll to position [904, 0]
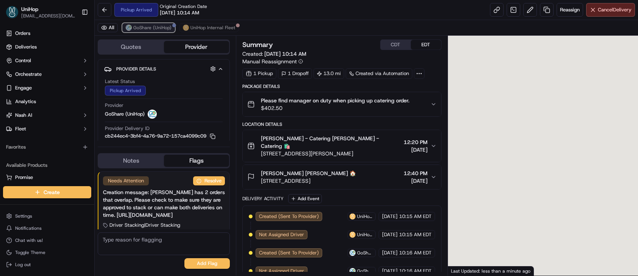
click at [156, 31] on button "GoShare (UniHop)" at bounding box center [148, 27] width 53 height 9
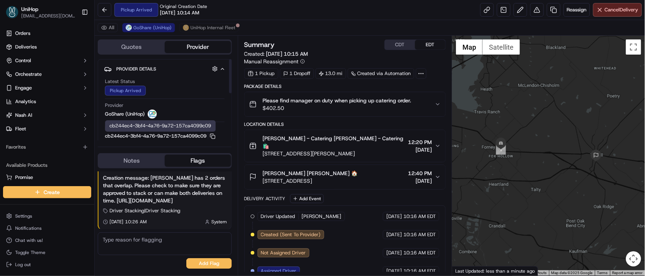
click at [132, 153] on div "Notes Flags" at bounding box center [165, 160] width 134 height 15
click at [131, 159] on button "Notes" at bounding box center [131, 160] width 66 height 12
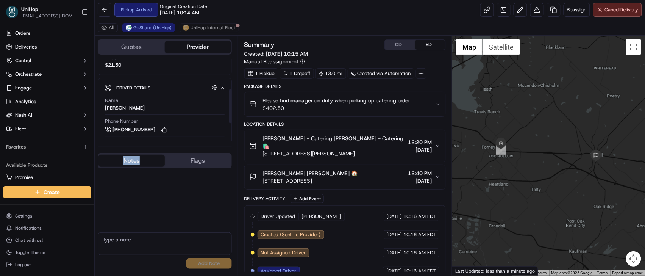
scroll to position [93, 0]
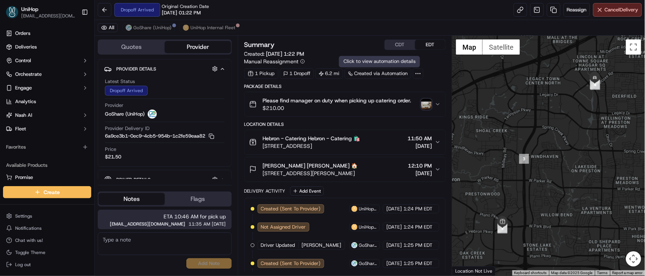
click at [422, 102] on img "button" at bounding box center [426, 104] width 11 height 11
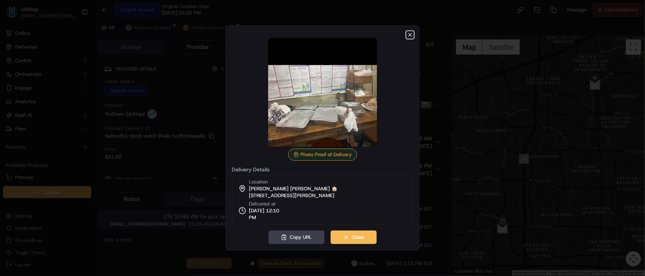
click at [412, 36] on icon "button" at bounding box center [410, 35] width 6 height 6
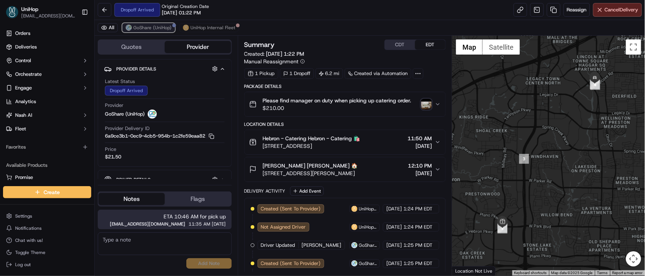
click at [157, 29] on span "GoShare (UniHop)" at bounding box center [152, 28] width 38 height 6
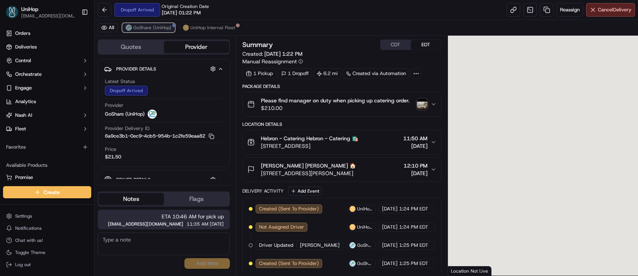
click at [151, 28] on span "GoShare (UniHop)" at bounding box center [152, 28] width 38 height 6
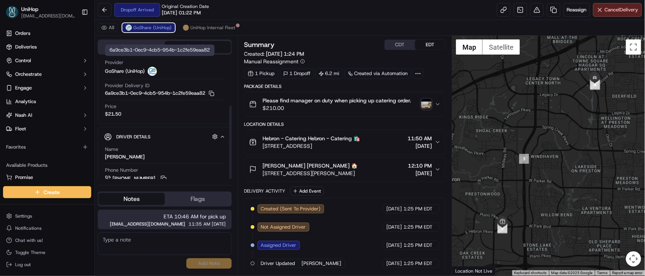
scroll to position [76, 0]
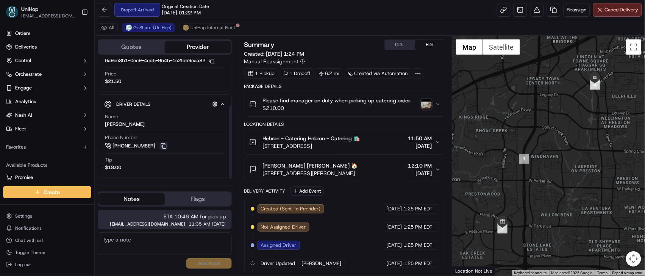
click at [165, 148] on button at bounding box center [163, 146] width 8 height 8
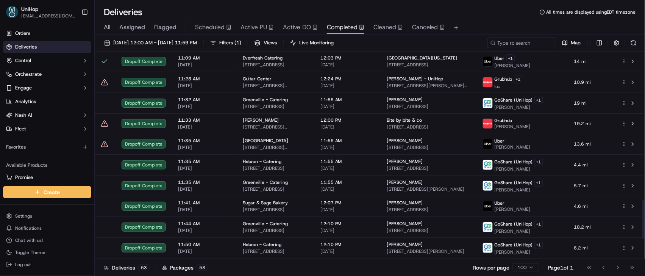
scroll to position [792, 0]
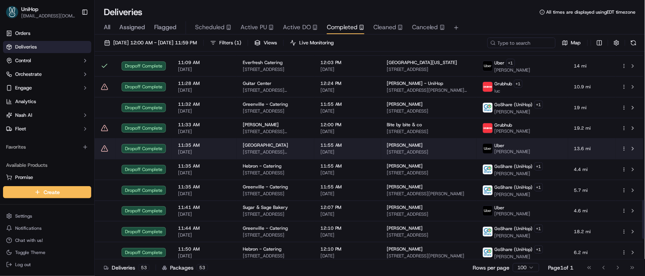
click at [159, 153] on div "Dropoff Complete" at bounding box center [144, 148] width 44 height 9
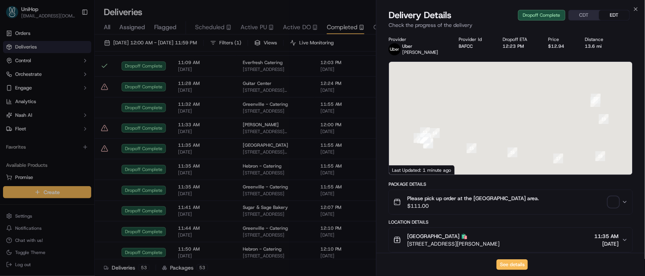
scroll to position [271, 0]
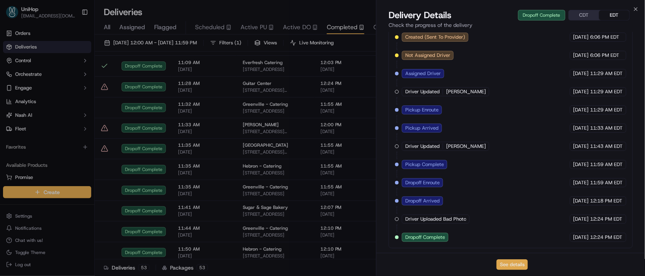
click at [500, 262] on button "See details" at bounding box center [511, 264] width 31 height 11
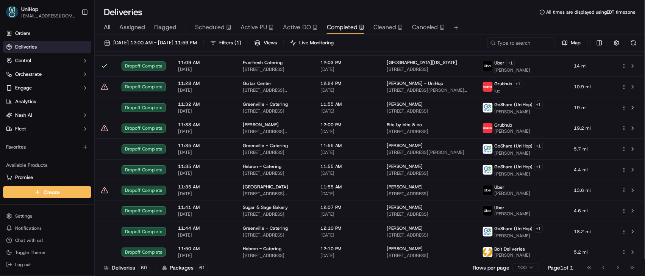
click at [247, 27] on span "Active PU" at bounding box center [253, 27] width 26 height 9
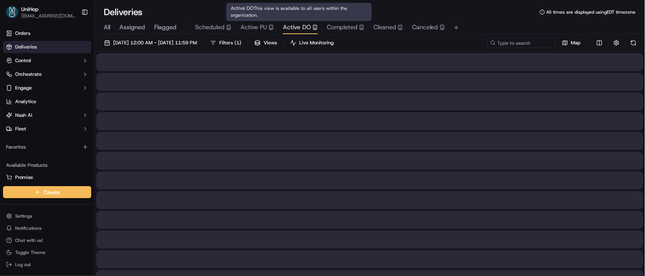
click at [285, 24] on span "Active DO" at bounding box center [297, 27] width 28 height 9
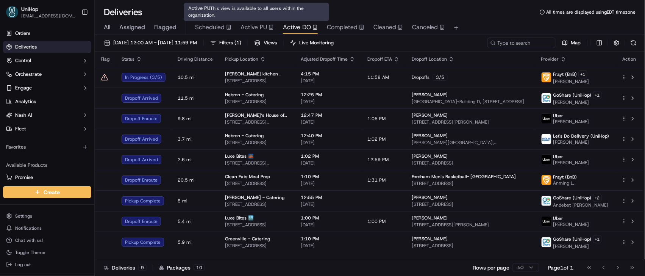
click at [241, 30] on span "Active PU" at bounding box center [253, 27] width 26 height 9
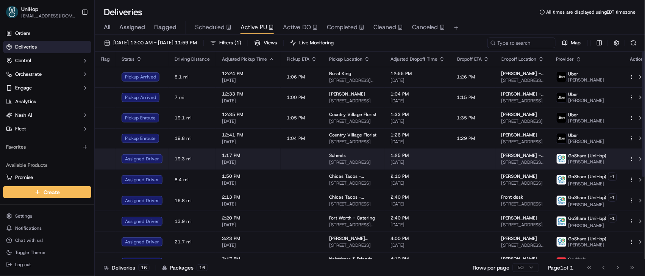
click at [386, 165] on td "1:25 PM [DATE]" at bounding box center [417, 158] width 67 height 20
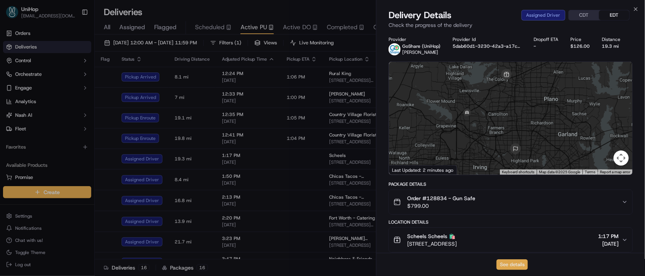
click at [521, 260] on button "See details" at bounding box center [511, 264] width 31 height 11
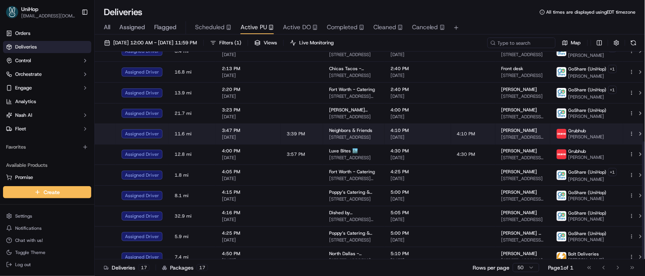
scroll to position [157, 0]
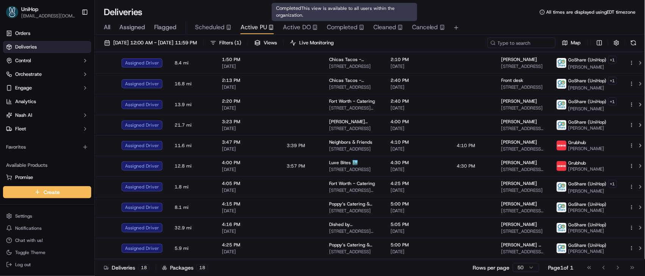
click at [334, 28] on span "Completed" at bounding box center [342, 27] width 31 height 9
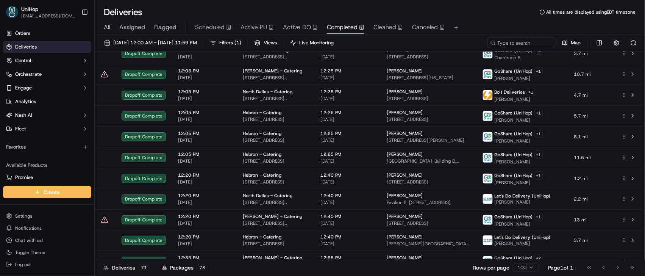
scroll to position [1281, 0]
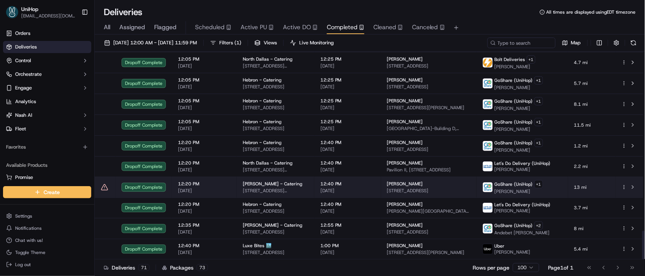
click at [233, 184] on td "12:20 PM [DATE]" at bounding box center [204, 186] width 65 height 21
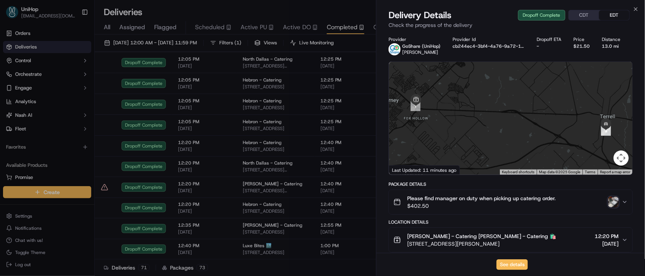
scroll to position [290, 0]
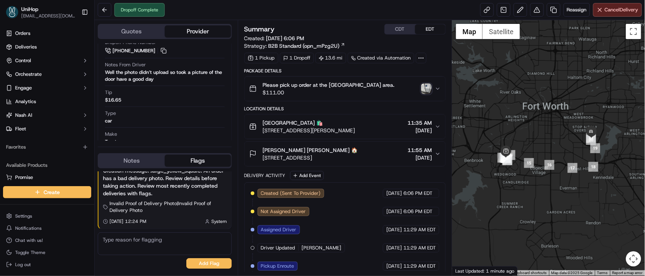
click at [428, 92] on img "button" at bounding box center [426, 88] width 11 height 11
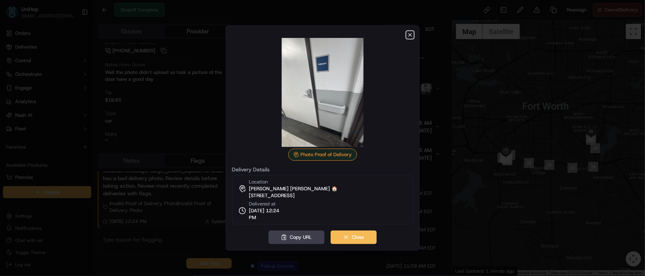
click at [409, 37] on icon "button" at bounding box center [410, 35] width 6 height 6
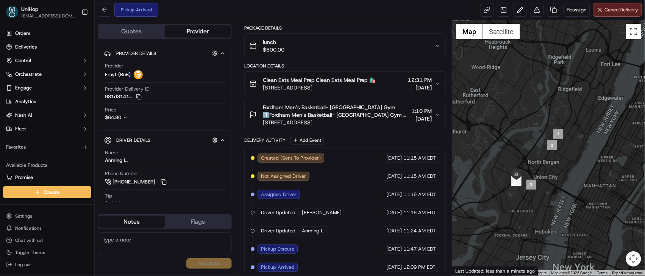
scroll to position [65, 0]
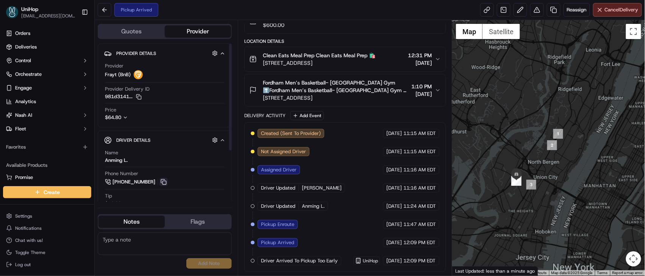
click at [163, 180] on button at bounding box center [163, 182] width 8 height 8
click at [302, 52] on span "Clean Eats Meal Prep Clean Eats Meal Prep 🛍️" at bounding box center [319, 55] width 112 height 8
click at [261, 51] on div "Clean Eats Meal Prep Clean Eats Meal Prep 🛍️ [STREET_ADDRESS]" at bounding box center [312, 58] width 126 height 15
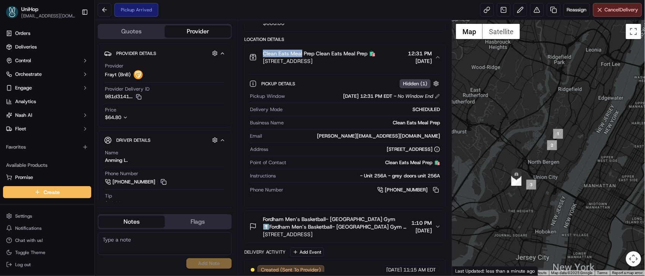
drag, startPoint x: 262, startPoint y: 53, endPoint x: 302, endPoint y: 53, distance: 40.1
click at [302, 53] on div "Clean Eats Meal Prep Clean Eats Meal Prep 🛍️ [STREET_ADDRESS]" at bounding box center [312, 57] width 126 height 15
copy span "Clean Eats Meal"
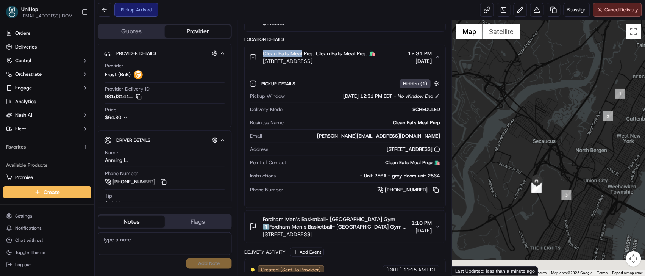
drag, startPoint x: 534, startPoint y: 174, endPoint x: 503, endPoint y: 137, distance: 48.0
click at [503, 137] on div at bounding box center [548, 147] width 193 height 255
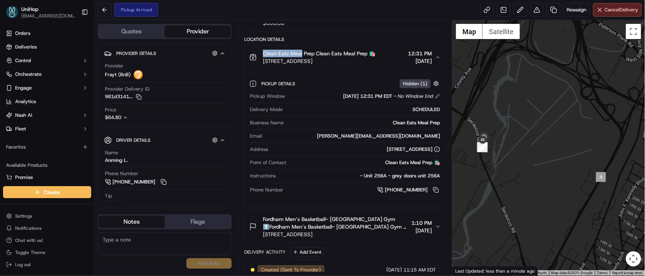
drag, startPoint x: 571, startPoint y: 185, endPoint x: 540, endPoint y: 142, distance: 53.2
click at [540, 142] on div at bounding box center [548, 147] width 193 height 255
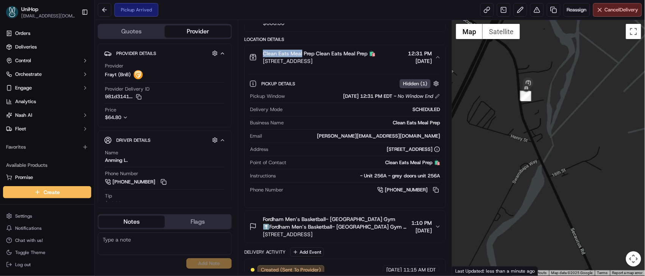
drag, startPoint x: 520, startPoint y: 136, endPoint x: 608, endPoint y: 85, distance: 102.1
click at [608, 85] on div at bounding box center [548, 147] width 193 height 255
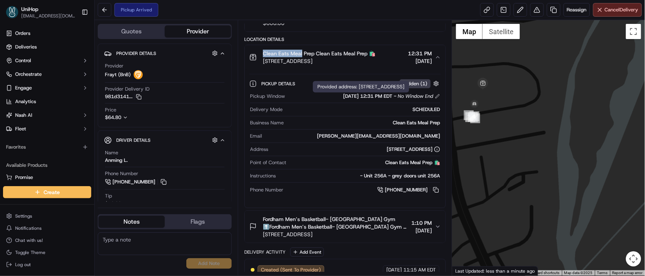
scroll to position [204, 0]
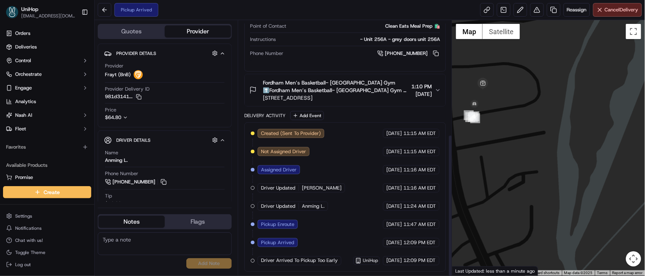
click at [369, 94] on span "[STREET_ADDRESS]" at bounding box center [336, 98] width 146 height 8
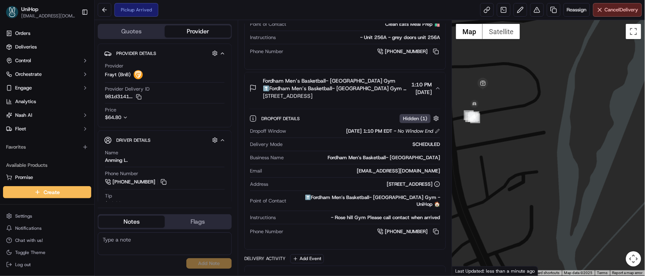
click at [369, 93] on span "[STREET_ADDRESS]" at bounding box center [336, 96] width 146 height 8
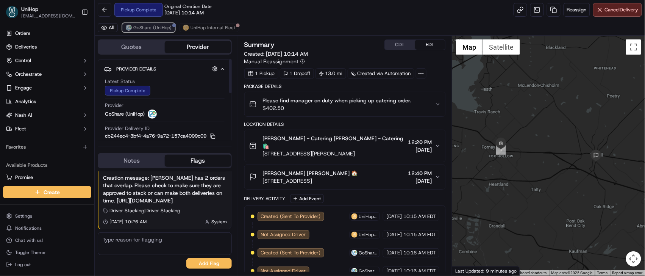
click at [151, 31] on span "GoShare (UniHop)" at bounding box center [152, 28] width 38 height 6
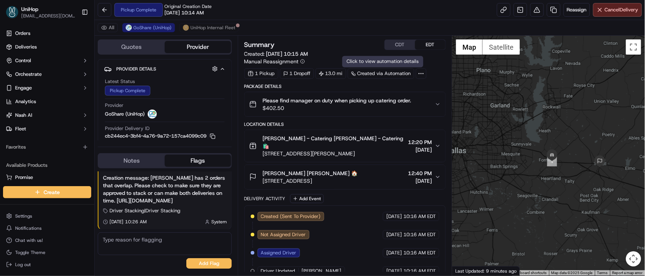
click at [411, 50] on div "CDT EDT" at bounding box center [414, 44] width 61 height 11
click at [405, 48] on button "CDT" at bounding box center [400, 45] width 30 height 10
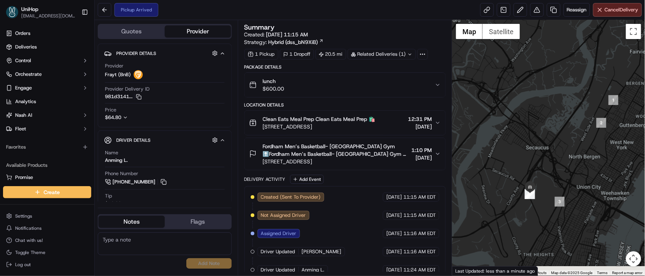
drag, startPoint x: 488, startPoint y: 158, endPoint x: 479, endPoint y: 96, distance: 63.1
click at [479, 97] on div at bounding box center [548, 147] width 193 height 255
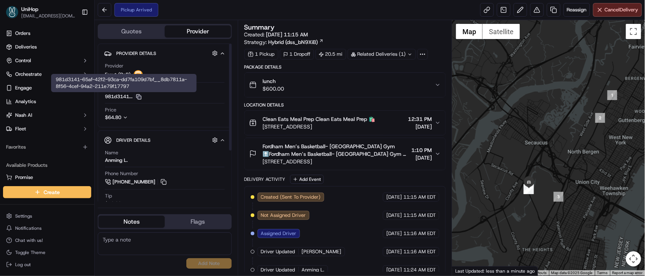
click at [138, 98] on icon "button" at bounding box center [139, 97] width 6 height 6
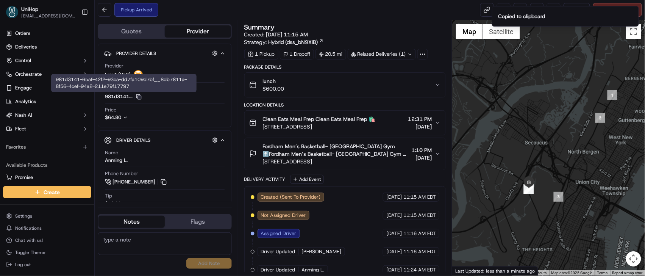
click at [342, 89] on div "lunch $600.00" at bounding box center [342, 84] width 186 height 15
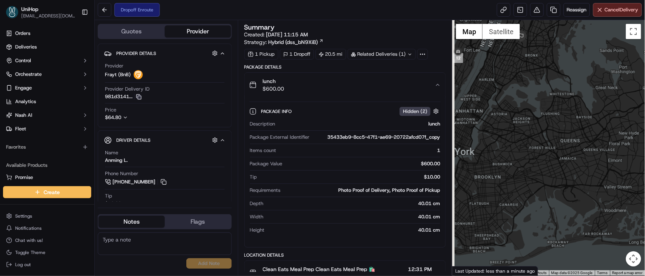
drag, startPoint x: 512, startPoint y: 85, endPoint x: 524, endPoint y: 113, distance: 30.9
click at [524, 113] on div at bounding box center [548, 147] width 193 height 255
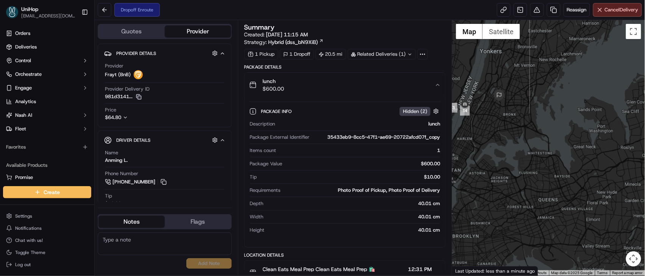
drag, startPoint x: 515, startPoint y: 112, endPoint x: 492, endPoint y: 170, distance: 63.2
click at [492, 170] on div at bounding box center [548, 147] width 193 height 255
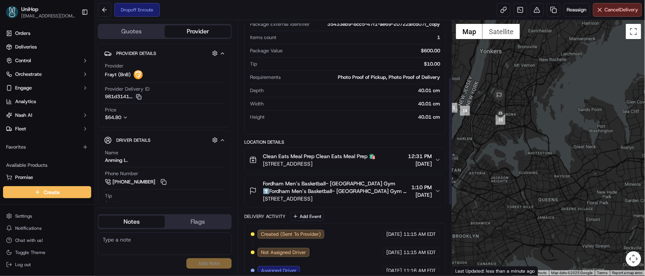
click at [396, 189] on div "Fordham Men’s Basketball- [GEOGRAPHIC_DATA] Gym ⬆️Fordham Men’s Basketball- [GE…" at bounding box center [342, 190] width 186 height 23
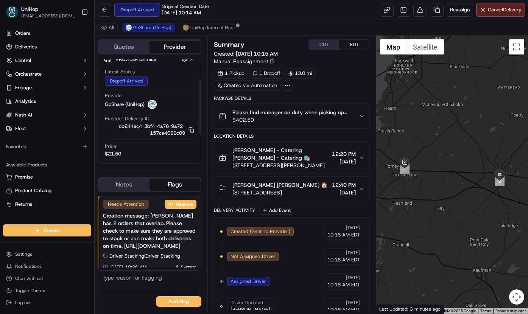
scroll to position [80, 0]
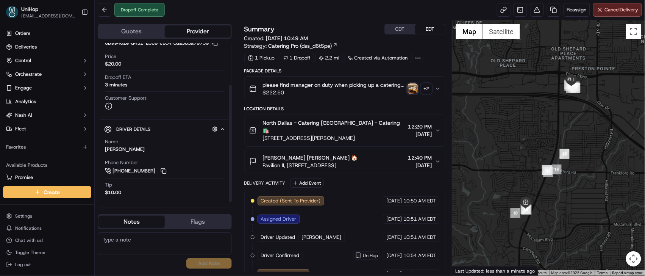
scroll to position [56, 0]
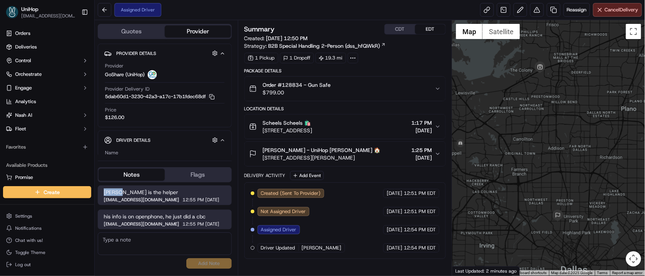
drag, startPoint x: 103, startPoint y: 192, endPoint x: 121, endPoint y: 192, distance: 17.8
click at [121, 192] on span "[PERSON_NAME] is the helper" at bounding box center [165, 192] width 122 height 8
copy span "[PERSON_NAME]"
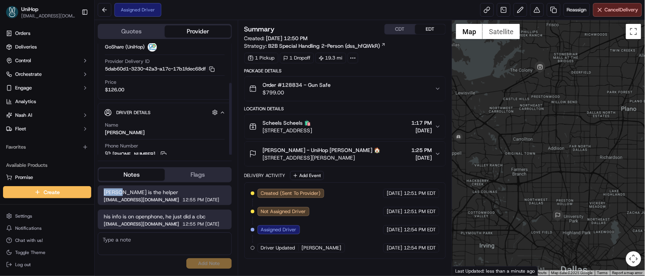
scroll to position [61, 0]
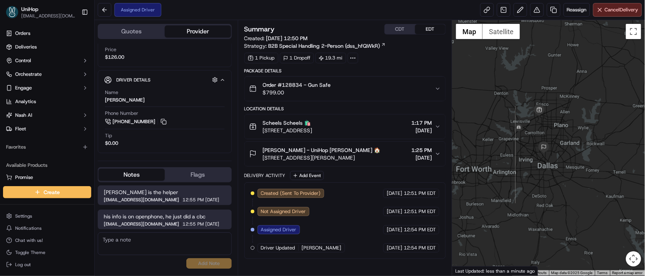
click at [373, 87] on div "Order #128834 - Gun Safe $799.00" at bounding box center [342, 88] width 186 height 15
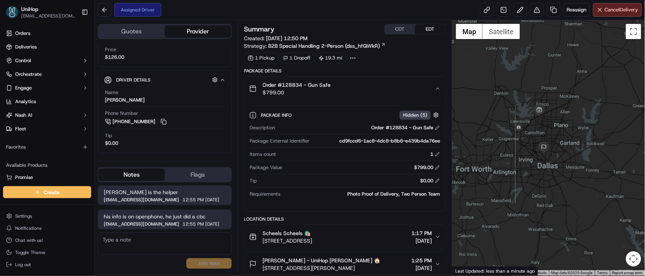
click at [373, 87] on div "Order #128834 - Gun Safe $799.00" at bounding box center [342, 88] width 186 height 15
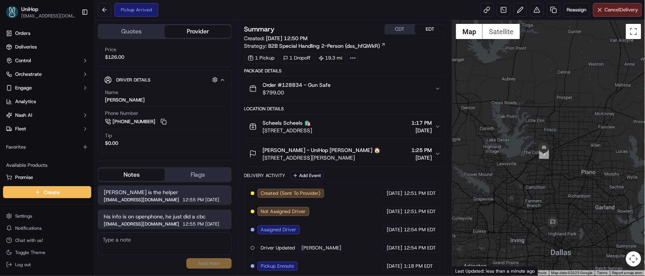
drag, startPoint x: 505, startPoint y: 127, endPoint x: 572, endPoint y: 182, distance: 87.1
click at [572, 182] on div at bounding box center [548, 147] width 193 height 255
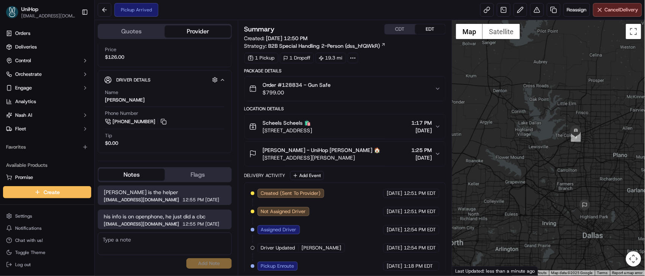
drag, startPoint x: 519, startPoint y: 150, endPoint x: 488, endPoint y: 115, distance: 45.9
click at [488, 115] on div at bounding box center [548, 147] width 193 height 255
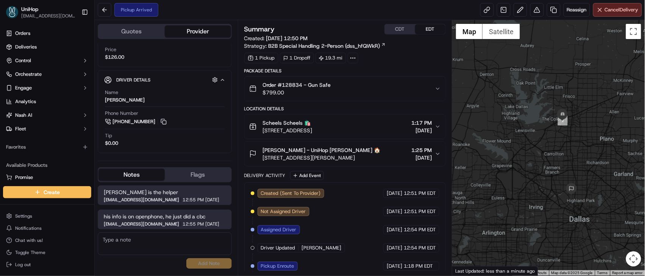
click at [303, 130] on span "[STREET_ADDRESS]" at bounding box center [288, 130] width 50 height 8
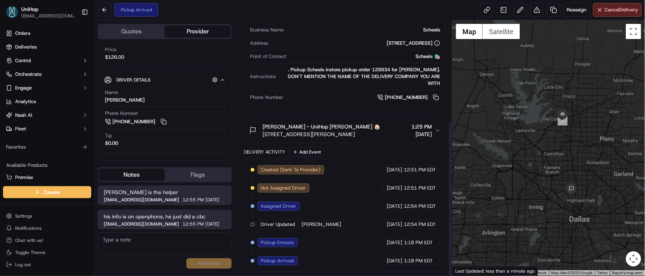
scroll to position [162, 0]
click at [161, 123] on button at bounding box center [163, 121] width 8 height 8
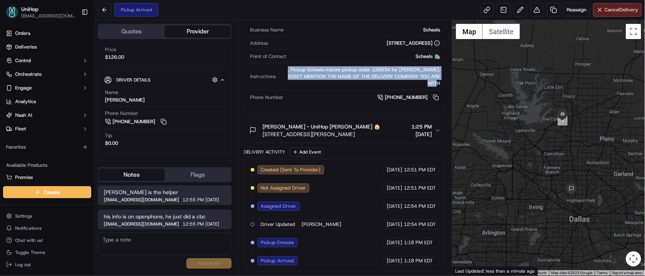
drag, startPoint x: 292, startPoint y: 71, endPoint x: 445, endPoint y: 85, distance: 153.5
click at [445, 85] on div "Pickup Details Hidden ( 2 ) Pickup Window Sep 18 2025 1:17 PM EDT - Sep 18 2025…" at bounding box center [345, 43] width 201 height 132
copy div ". Pickup Scheels instore pickup order 128834 for Keona Hughes. DON'T MENTION TH…"
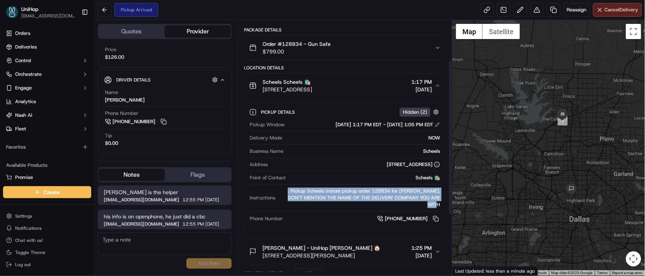
scroll to position [0, 0]
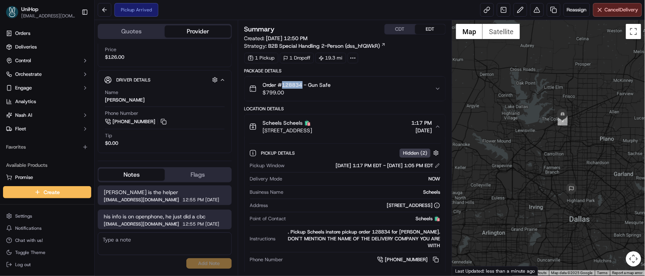
drag, startPoint x: 303, startPoint y: 86, endPoint x: 283, endPoint y: 86, distance: 20.1
click at [283, 86] on span "Order #128834 - Gun Safe" at bounding box center [297, 85] width 68 height 8
copy span "128834"
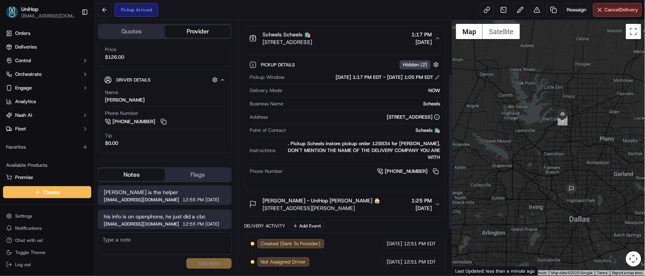
click at [356, 201] on span "Keona Hughes - UniHop Keona Hughes 🏠" at bounding box center [322, 200] width 118 height 8
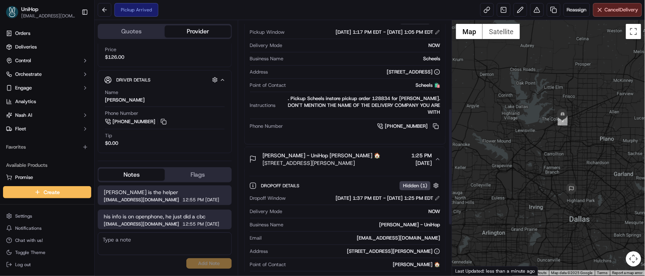
scroll to position [192, 0]
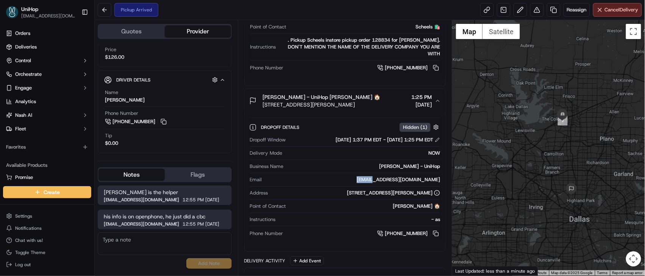
click at [398, 182] on div "keonahughes3@gmail.com" at bounding box center [352, 179] width 175 height 7
drag, startPoint x: 410, startPoint y: 182, endPoint x: 441, endPoint y: 182, distance: 31.0
click at [441, 182] on div "Dropoff Window Sep 18 2025 1:37 PM EDT - Sep 18 2025 1:25 PM EDT Delivery Mode …" at bounding box center [345, 186] width 192 height 107
click at [442, 181] on div "Dropoff Details Hidden ( 1 ) Dropoff Window Sep 18 2025 1:37 PM EDT - Sep 18 20…" at bounding box center [345, 179] width 201 height 132
drag, startPoint x: 441, startPoint y: 181, endPoint x: 377, endPoint y: 181, distance: 64.0
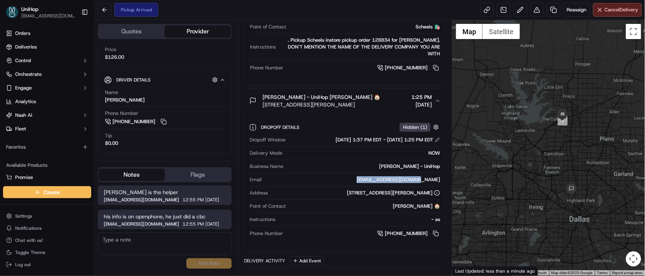
click at [377, 181] on div "Dropoff Details Hidden ( 1 ) Dropoff Window Sep 18 2025 1:37 PM EDT - Sep 18 20…" at bounding box center [345, 179] width 201 height 132
copy div "keonahughes3@gmail.com"
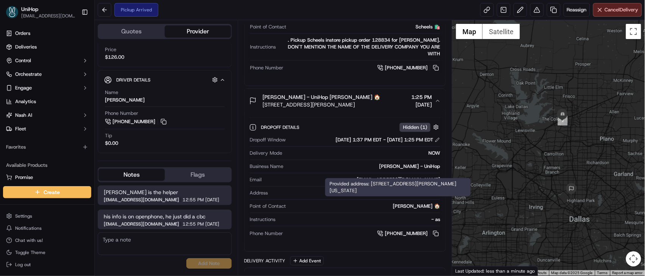
click at [413, 192] on div "[STREET_ADDRESS][PERSON_NAME]" at bounding box center [393, 192] width 93 height 7
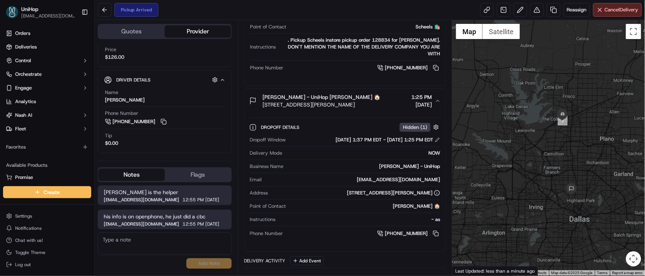
click at [414, 194] on div "[STREET_ADDRESS][PERSON_NAME]" at bounding box center [393, 192] width 93 height 7
copy div "75209"
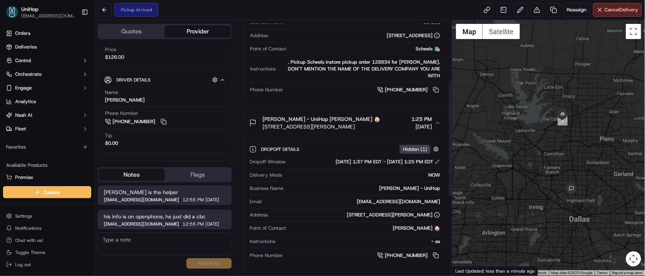
scroll to position [131, 0]
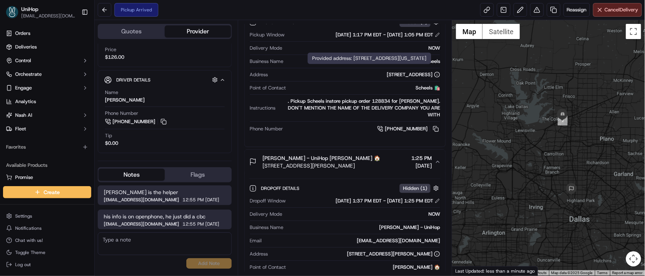
click at [412, 78] on div "[STREET_ADDRESS]" at bounding box center [412, 74] width 53 height 7
copy div "75056"
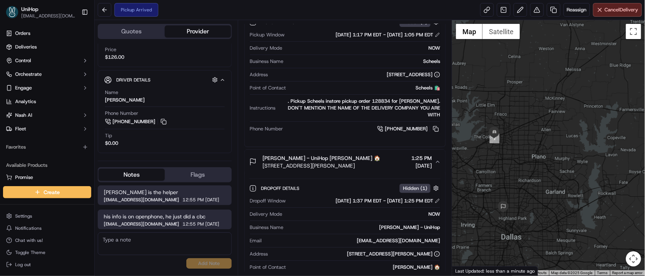
drag, startPoint x: 528, startPoint y: 168, endPoint x: 520, endPoint y: 145, distance: 23.7
click at [620, 190] on div at bounding box center [548, 147] width 193 height 255
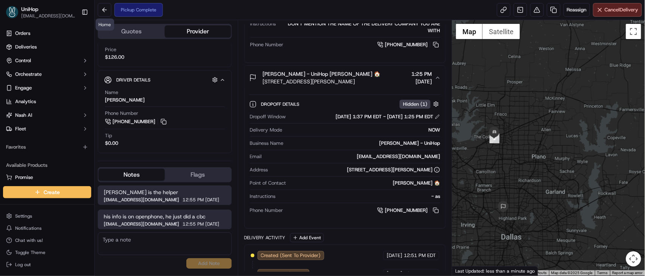
scroll to position [321, 0]
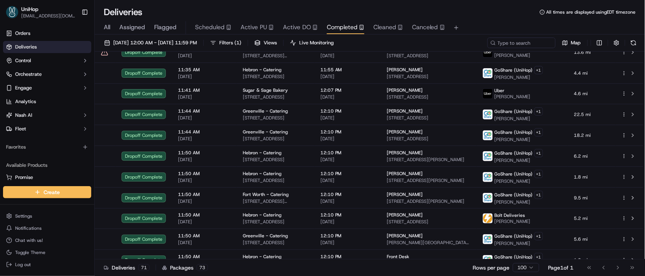
scroll to position [1281, 0]
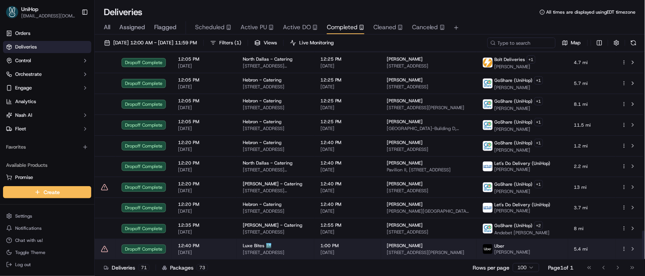
click at [308, 251] on span "[STREET_ADDRESS]" at bounding box center [275, 252] width 65 height 6
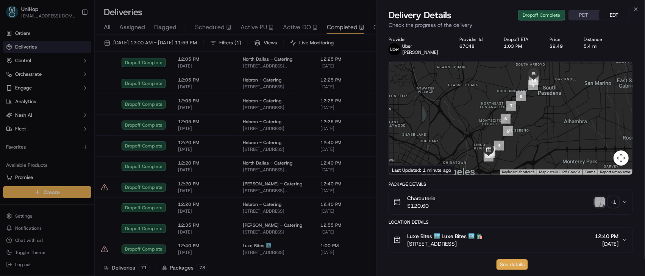
click at [510, 268] on button "See details" at bounding box center [511, 264] width 31 height 11
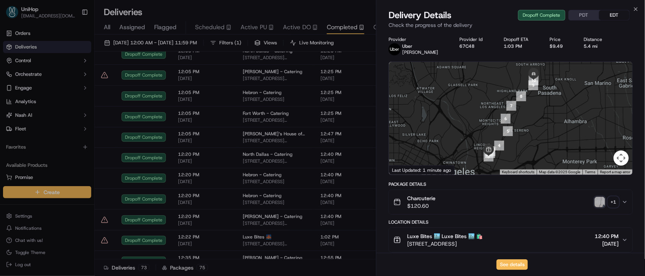
click at [260, 28] on span "Active PU" at bounding box center [253, 27] width 26 height 9
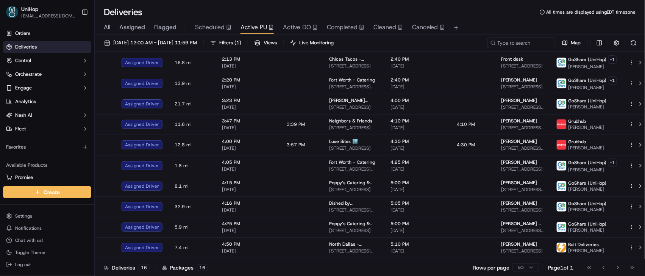
scroll to position [138, 0]
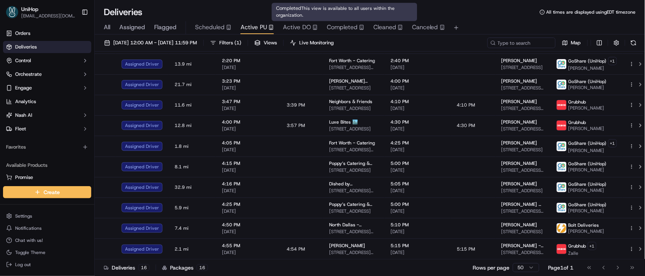
click at [335, 28] on span "Completed" at bounding box center [342, 27] width 31 height 9
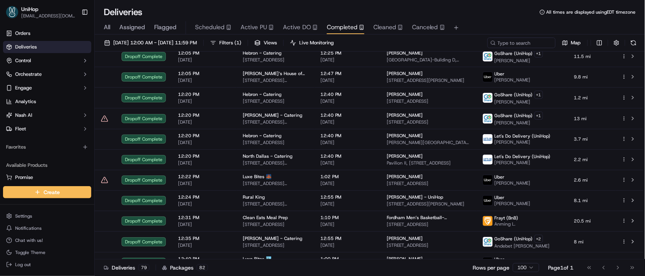
scroll to position [1445, 0]
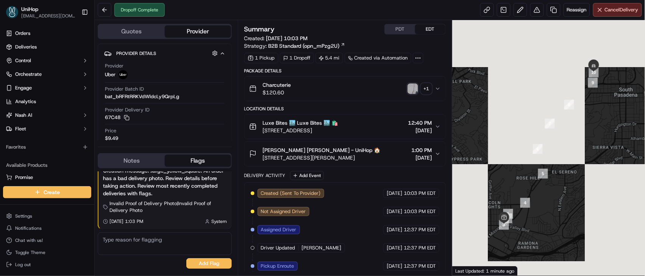
click at [414, 92] on img "button" at bounding box center [412, 88] width 11 height 11
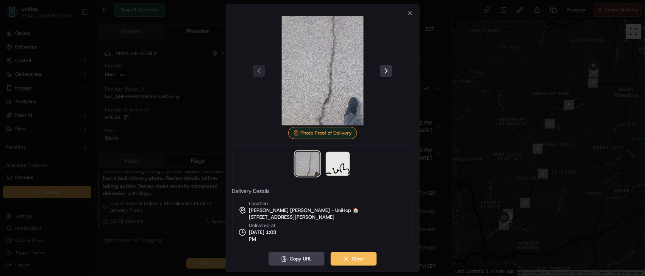
click at [388, 76] on button at bounding box center [386, 71] width 12 height 12
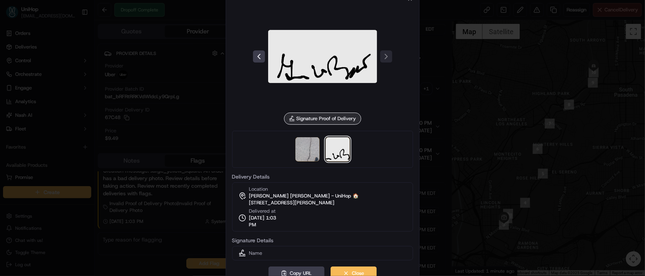
click at [403, 14] on div at bounding box center [322, 56] width 181 height 109
click at [438, 32] on div at bounding box center [322, 138] width 645 height 276
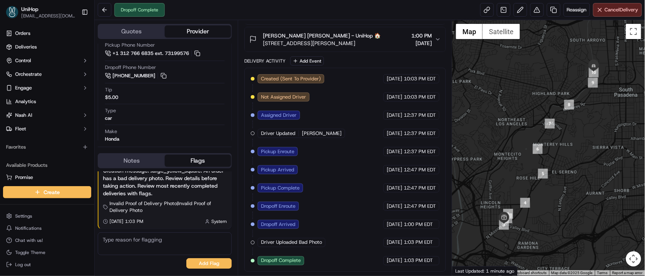
scroll to position [162, 0]
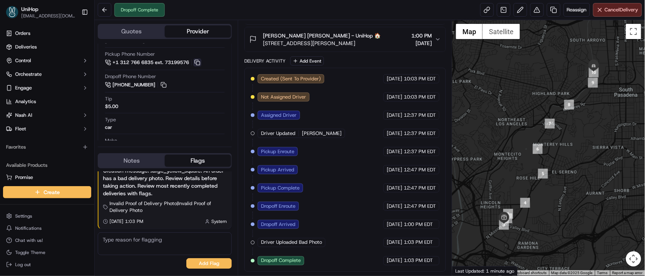
click at [201, 65] on button at bounding box center [197, 62] width 8 height 8
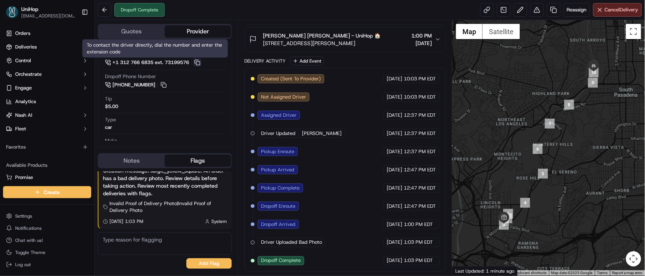
click at [201, 65] on button at bounding box center [197, 62] width 8 height 8
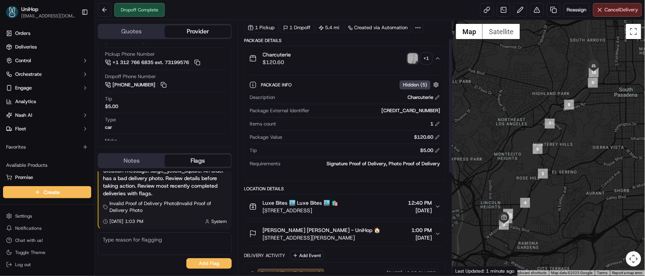
scroll to position [36, 0]
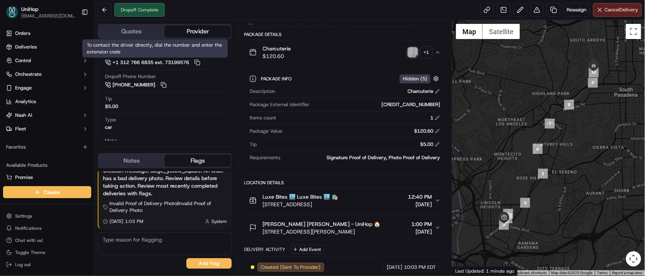
click at [126, 165] on button "Notes" at bounding box center [131, 160] width 66 height 12
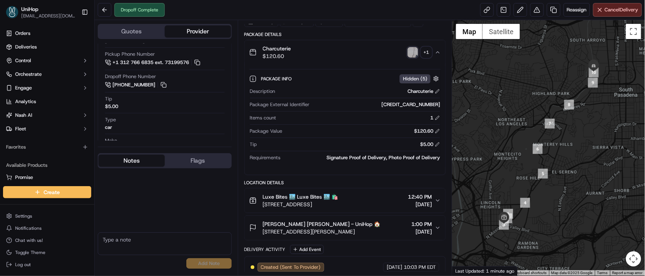
click at [131, 235] on textarea at bounding box center [165, 243] width 134 height 23
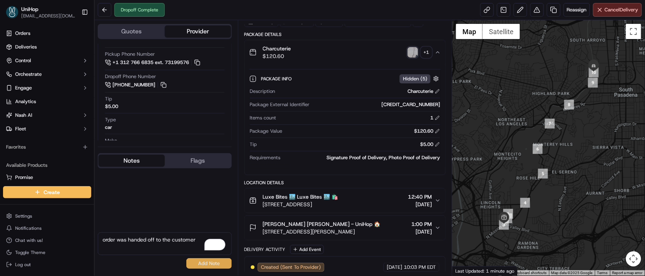
type textarea "order was handed off to the customer"
click at [196, 261] on button "Add Note" at bounding box center [208, 263] width 45 height 11
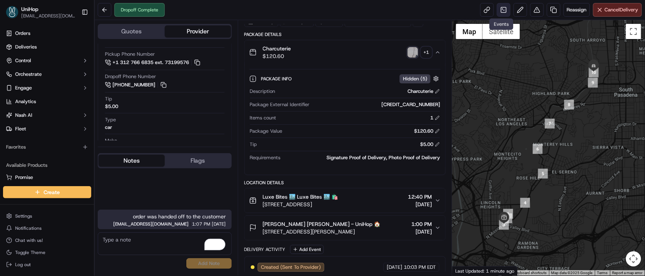
click at [497, 12] on link at bounding box center [504, 10] width 14 height 14
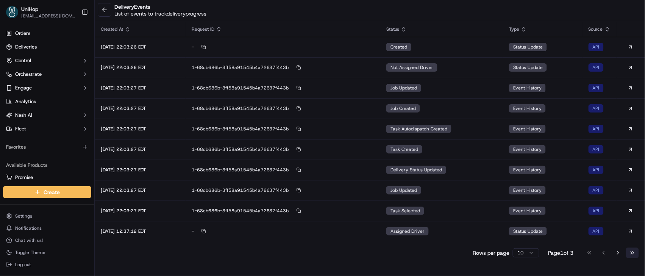
click at [635, 255] on button "Go to last page" at bounding box center [632, 252] width 13 height 11
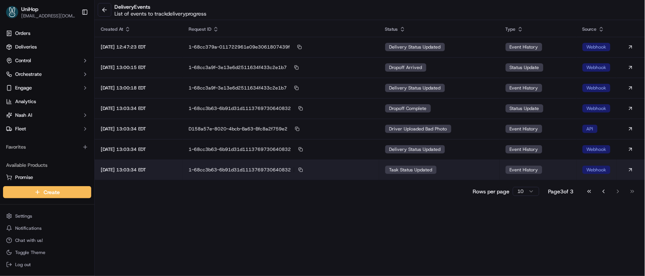
click at [392, 166] on td "task status updated" at bounding box center [439, 169] width 120 height 20
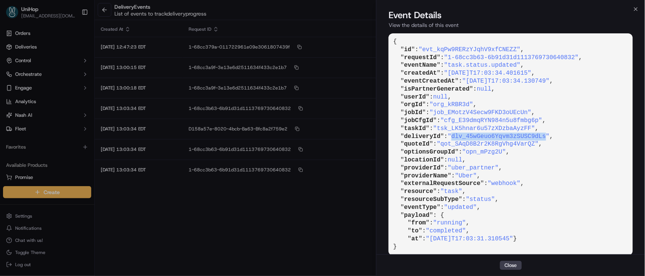
drag, startPoint x: 456, startPoint y: 136, endPoint x: 550, endPoint y: 136, distance: 93.9
click at [549, 136] on span ""dlv_45wGeuo6Yqvm3zSUSC9dLs"" at bounding box center [498, 136] width 102 height 7
copy span "dlv_45wGeuo6Yqvm3zSUSC9dLs"
